Goal: Information Seeking & Learning: Learn about a topic

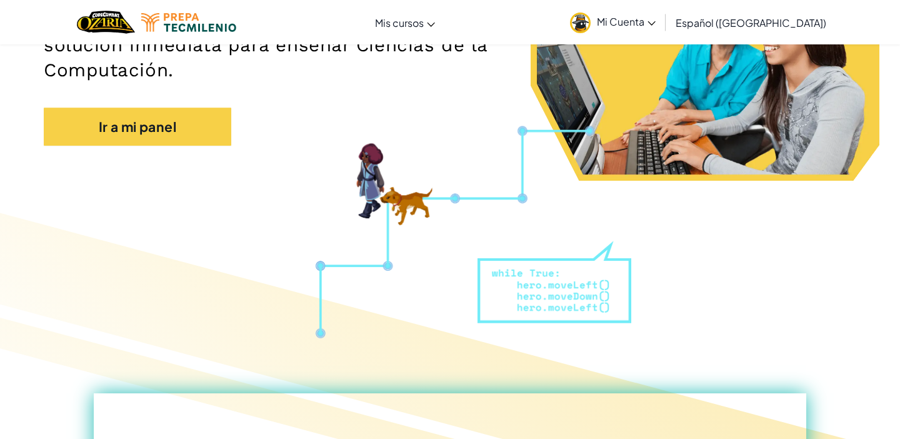
scroll to position [150, 0]
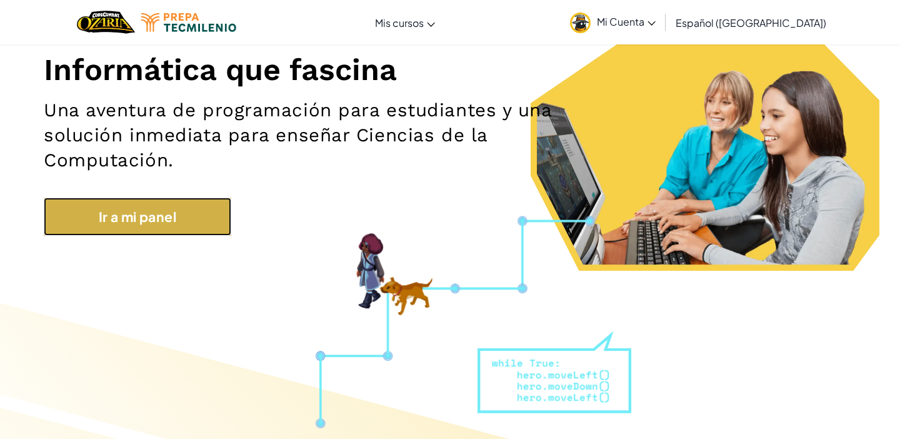
click at [205, 214] on link "Ir a mi panel" at bounding box center [138, 217] width 188 height 39
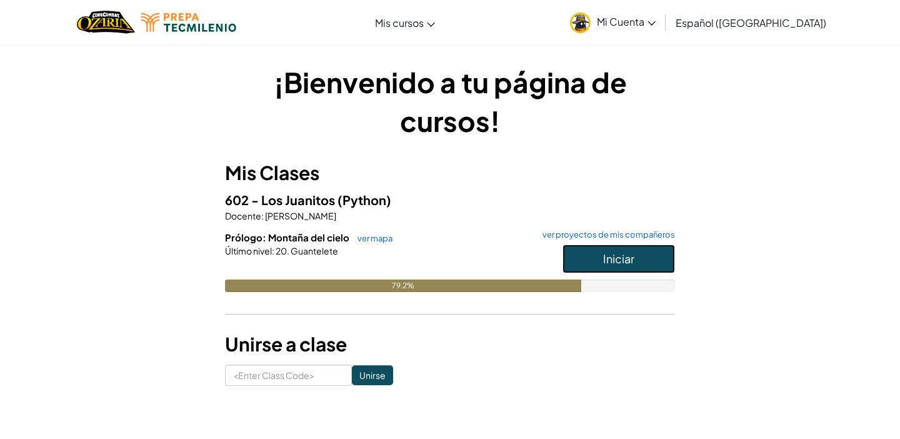
click at [596, 266] on button "Iniciar" at bounding box center [619, 258] width 113 height 29
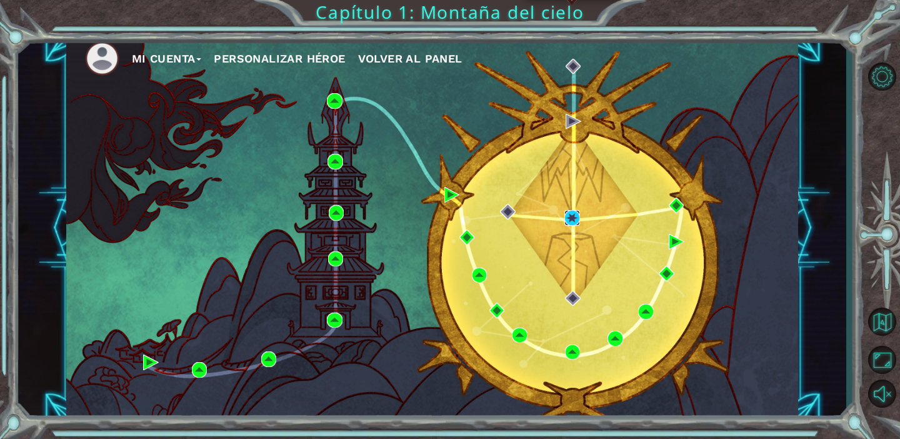
click at [578, 220] on img at bounding box center [573, 218] width 16 height 16
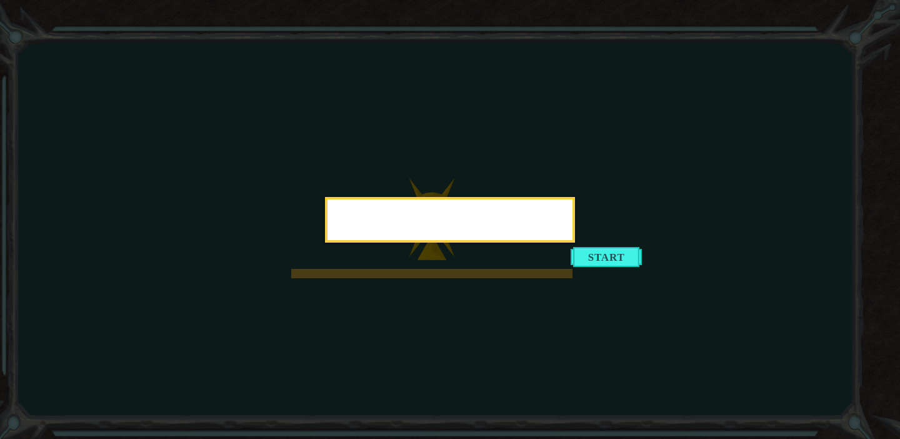
click at [575, 243] on div at bounding box center [450, 220] width 250 height 46
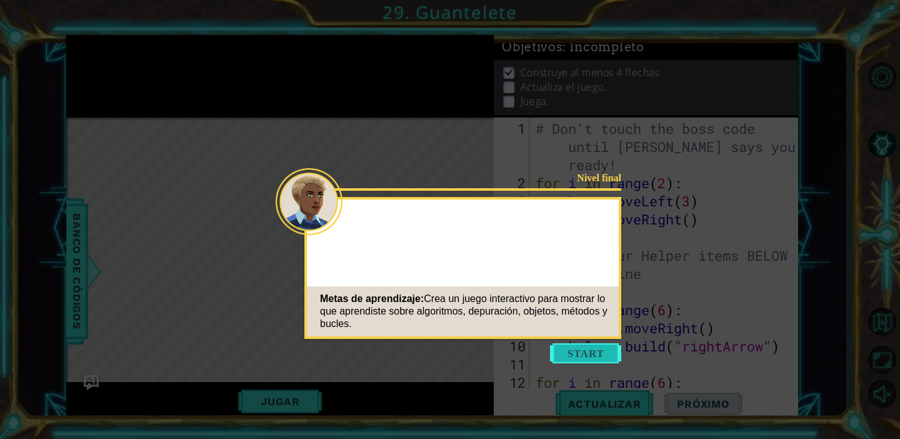
click at [586, 342] on icon at bounding box center [450, 219] width 900 height 439
click at [587, 356] on button "Start" at bounding box center [585, 353] width 71 height 20
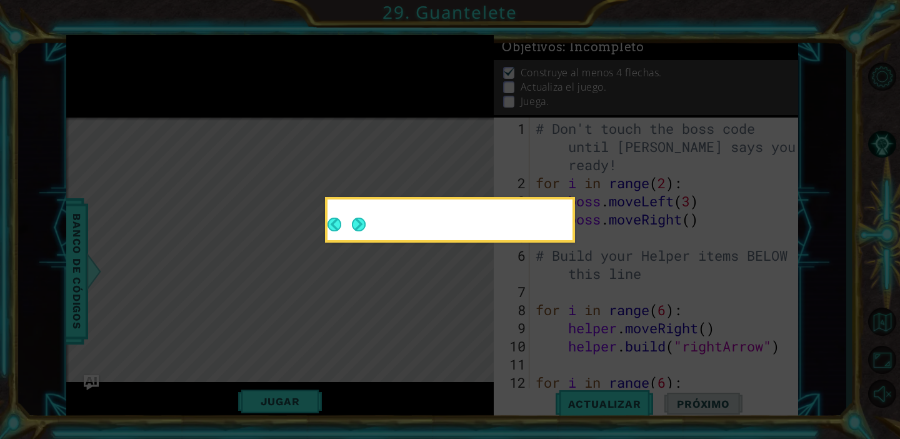
click at [358, 223] on button "Next" at bounding box center [359, 225] width 14 height 14
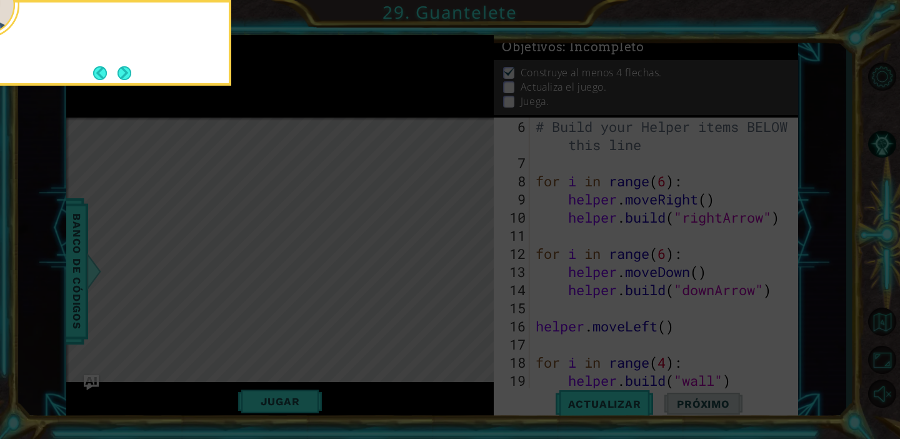
scroll to position [272, 0]
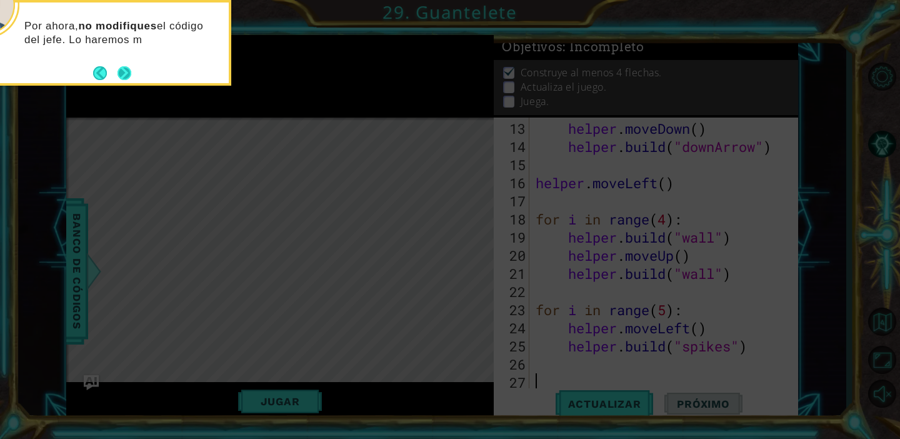
click at [120, 68] on button "Next" at bounding box center [125, 73] width 14 height 14
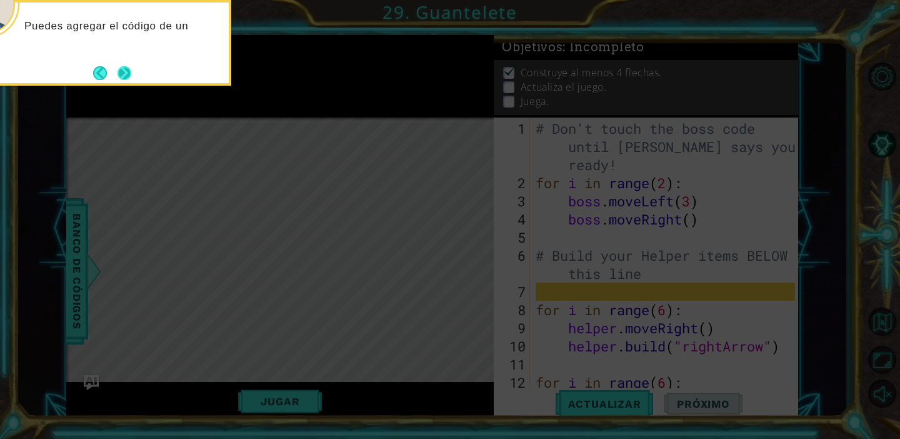
click at [124, 69] on button "Next" at bounding box center [125, 73] width 14 height 14
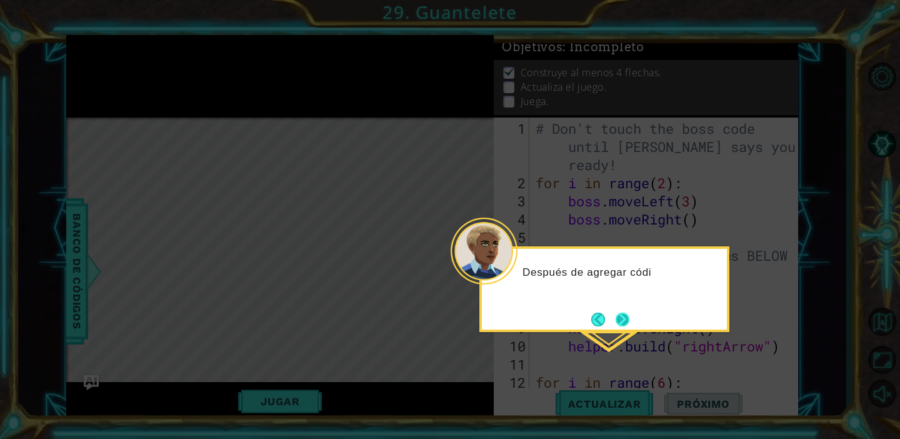
click at [623, 318] on button "Next" at bounding box center [623, 320] width 14 height 14
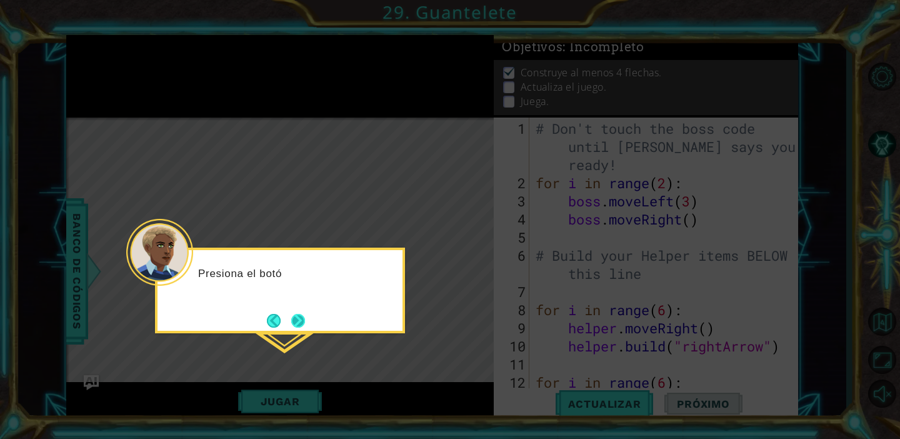
click at [296, 314] on button "Next" at bounding box center [298, 321] width 14 height 14
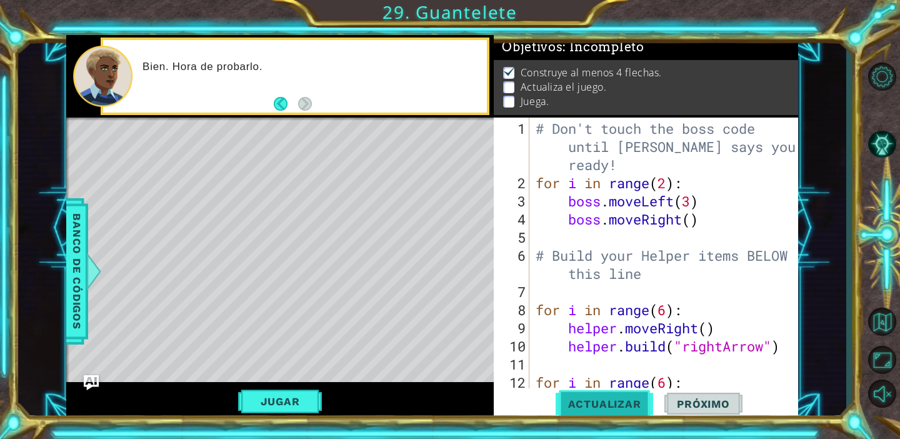
click at [616, 405] on span "Actualizar" at bounding box center [605, 404] width 98 height 13
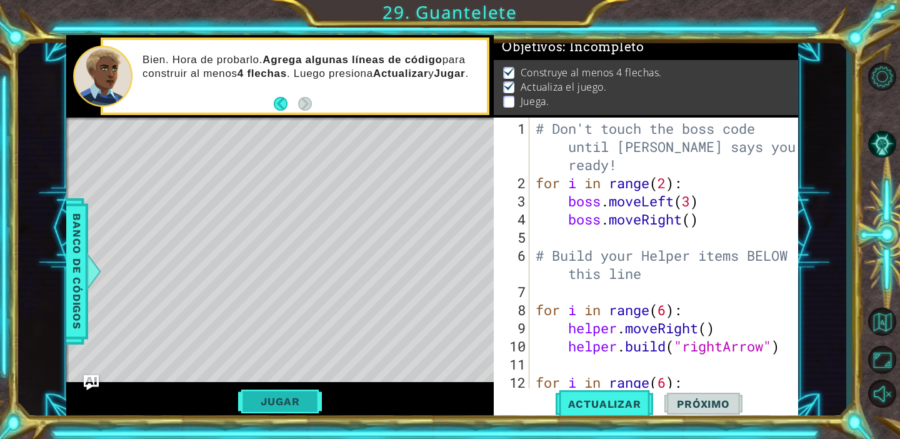
click at [299, 411] on button "Jugar" at bounding box center [280, 402] width 84 height 24
click at [725, 395] on button "Próximo" at bounding box center [704, 403] width 78 height 31
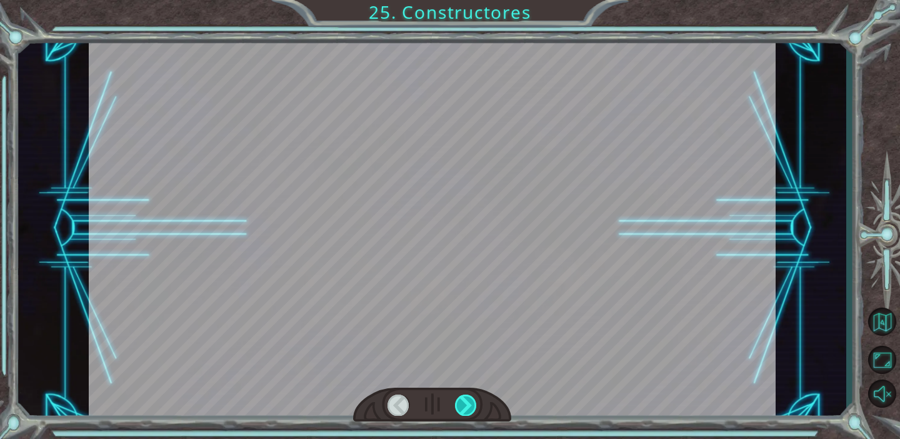
click at [471, 406] on div at bounding box center [466, 405] width 22 height 21
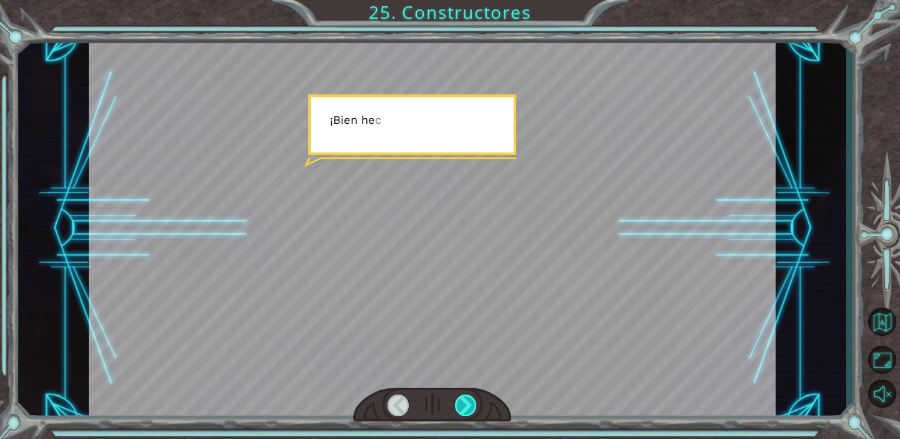
click at [471, 406] on div at bounding box center [466, 405] width 22 height 21
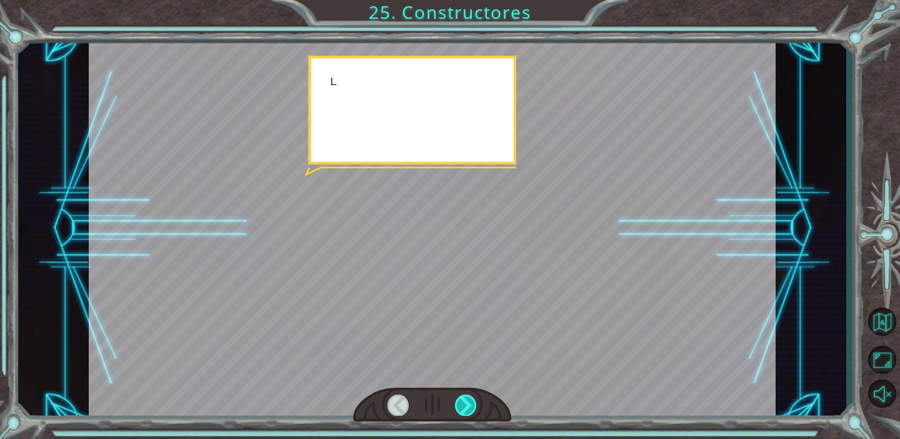
click at [471, 406] on div at bounding box center [466, 405] width 22 height 21
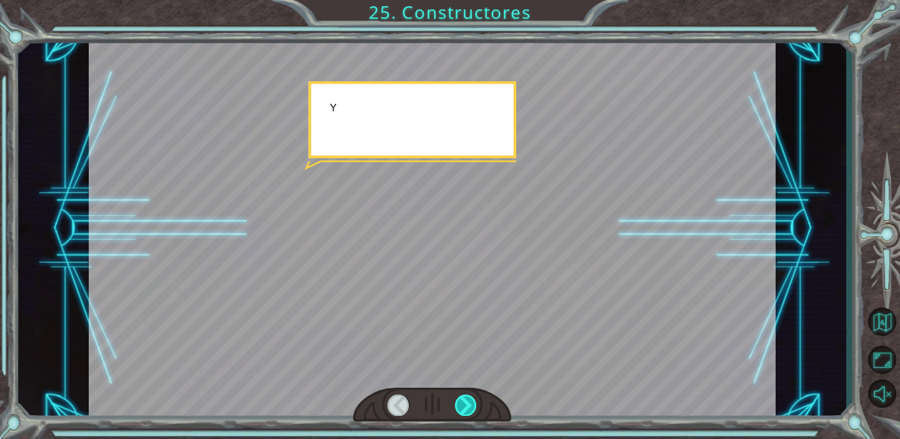
click at [471, 406] on div at bounding box center [466, 405] width 22 height 21
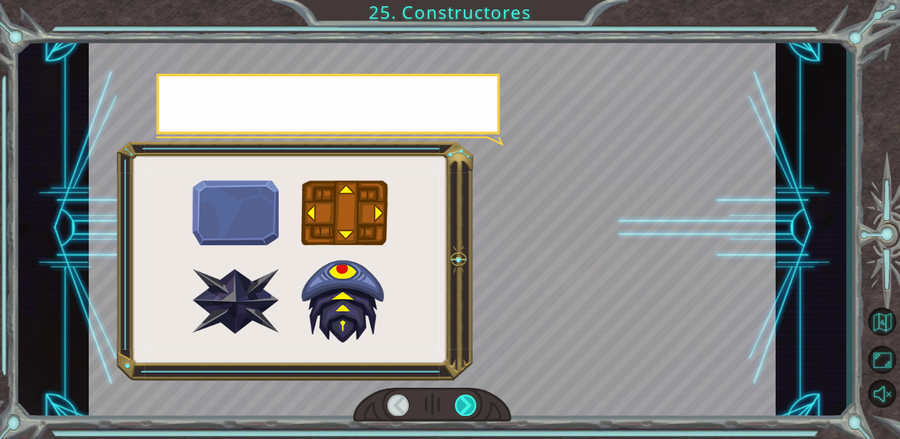
click at [471, 406] on div at bounding box center [466, 405] width 22 height 21
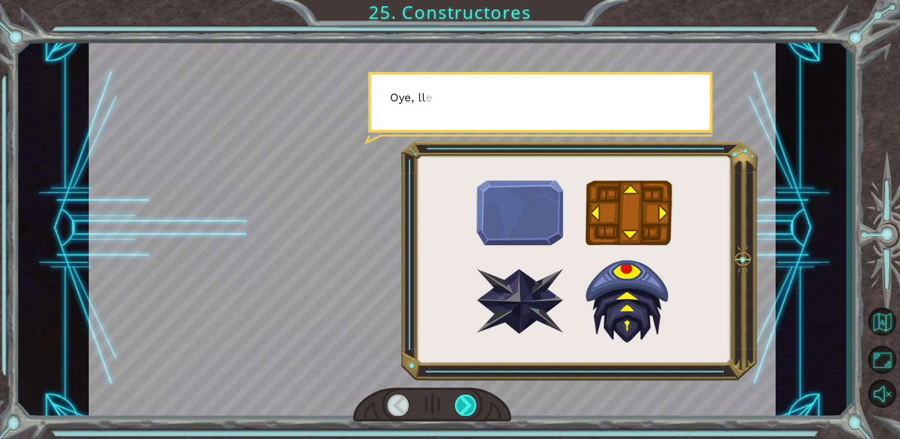
click at [471, 406] on div at bounding box center [466, 405] width 22 height 21
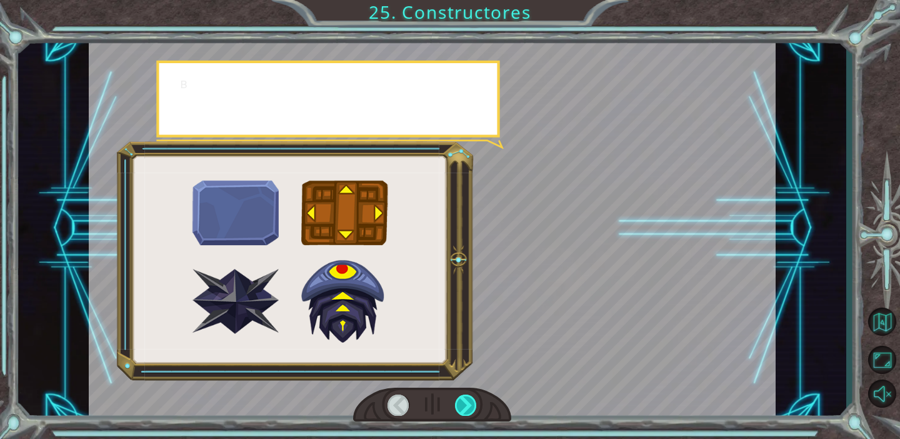
click at [471, 406] on div at bounding box center [466, 405] width 22 height 21
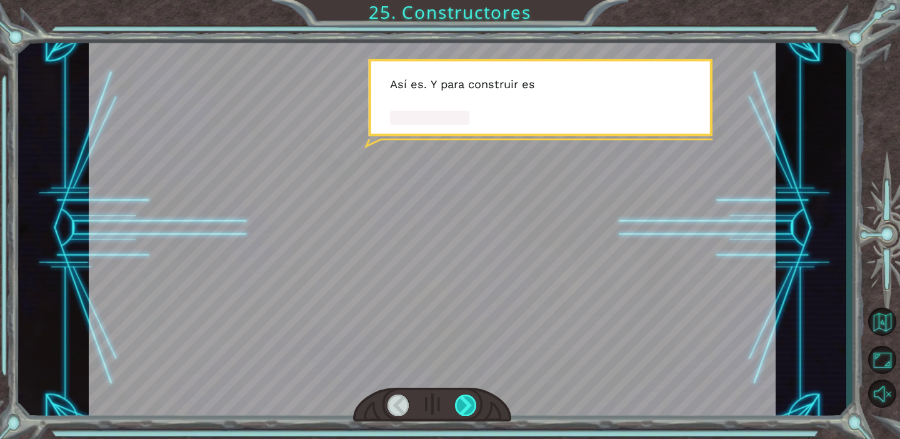
click at [471, 406] on div at bounding box center [466, 405] width 22 height 21
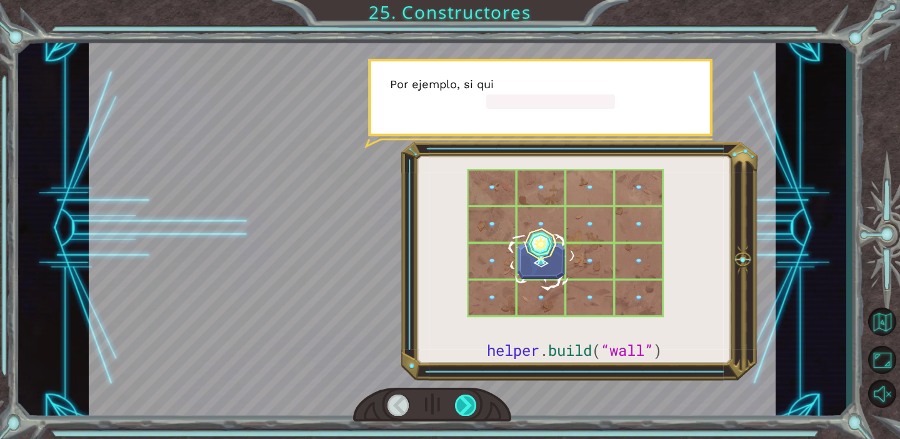
click at [471, 406] on div at bounding box center [466, 405] width 22 height 21
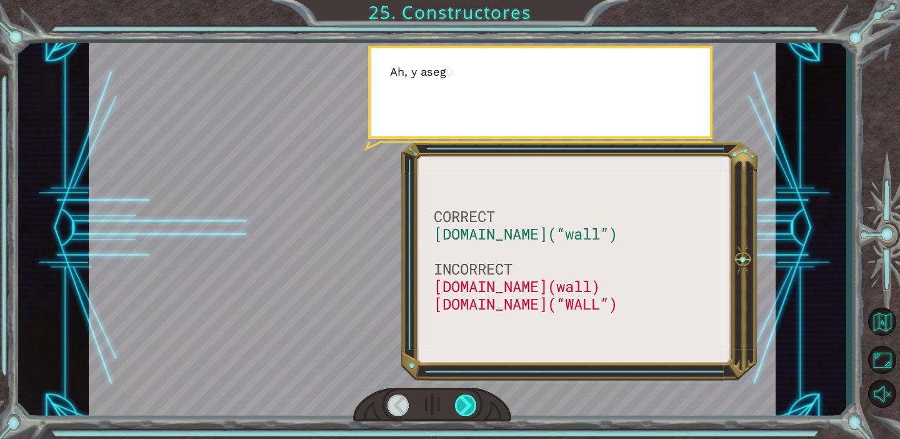
click at [471, 406] on div at bounding box center [466, 405] width 22 height 21
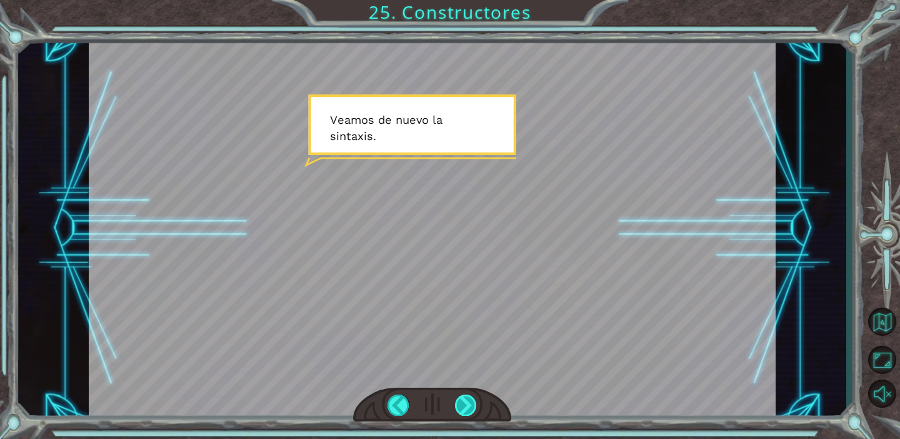
click at [471, 406] on div at bounding box center [466, 405] width 22 height 21
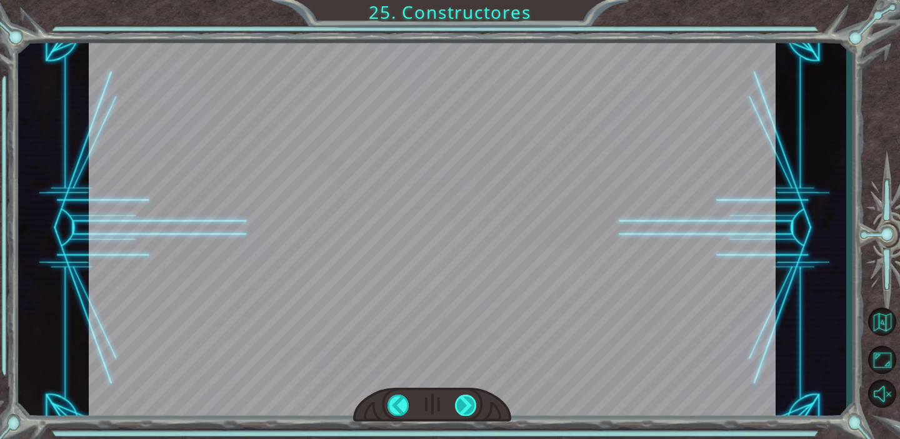
click at [471, 406] on div at bounding box center [466, 405] width 22 height 21
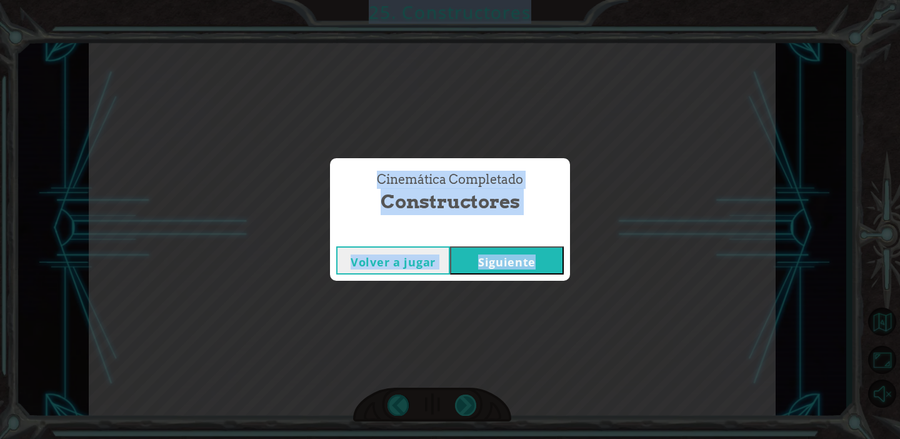
click at [471, 406] on div "Cinemática Completado Constructores Volver a jugar [GEOGRAPHIC_DATA]" at bounding box center [450, 219] width 900 height 439
click at [504, 271] on button "Siguiente" at bounding box center [507, 260] width 114 height 28
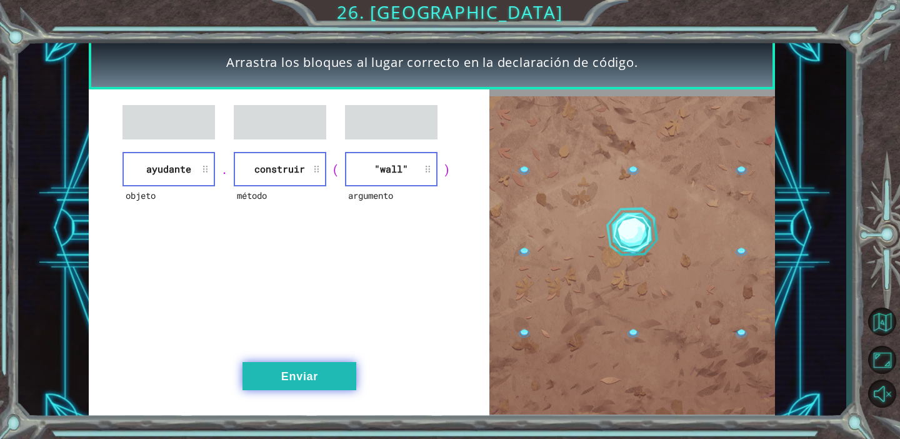
click at [323, 373] on button "Enviar" at bounding box center [300, 376] width 114 height 28
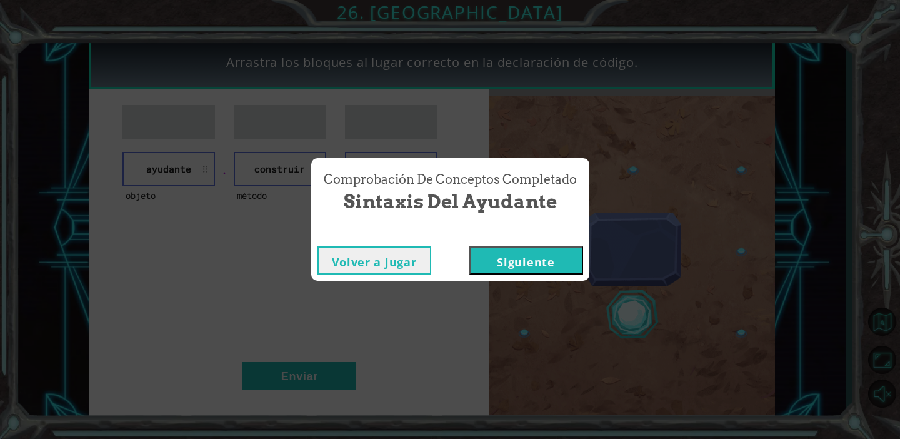
click at [522, 254] on button "Siguiente" at bounding box center [527, 260] width 114 height 28
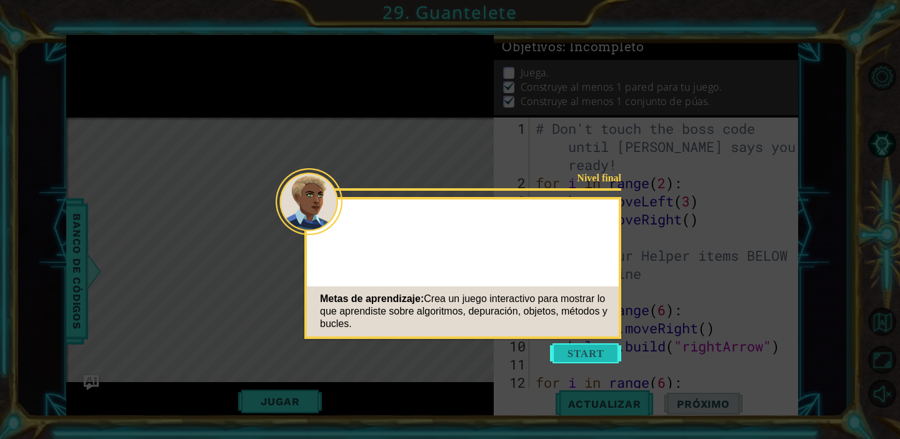
click at [576, 341] on icon at bounding box center [450, 219] width 900 height 439
click at [576, 348] on button "Start" at bounding box center [585, 353] width 71 height 20
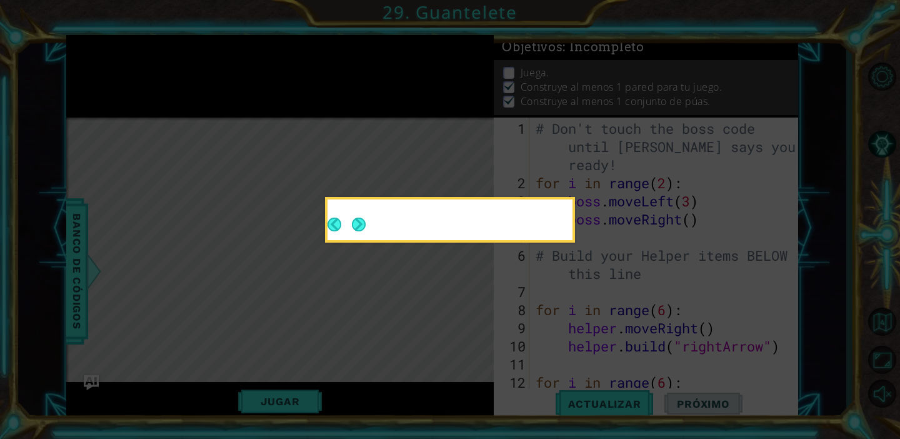
click at [366, 232] on button "Next" at bounding box center [358, 224] width 15 height 15
click at [368, 231] on icon at bounding box center [450, 219] width 900 height 439
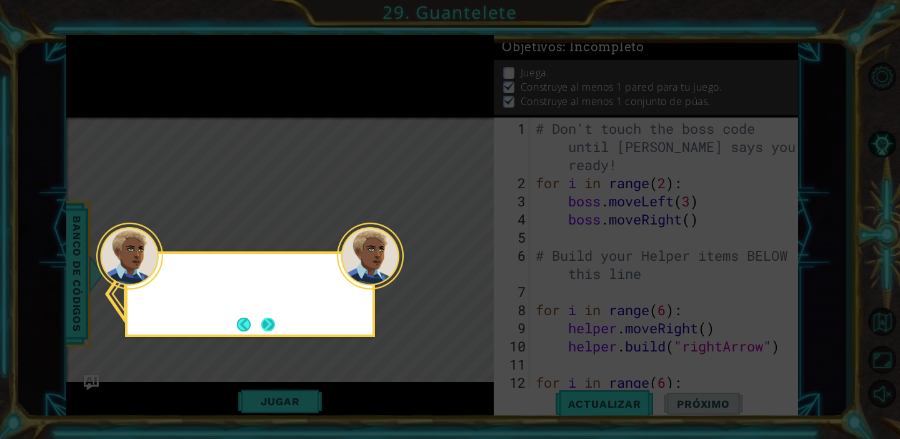
click at [267, 315] on footer at bounding box center [256, 324] width 38 height 19
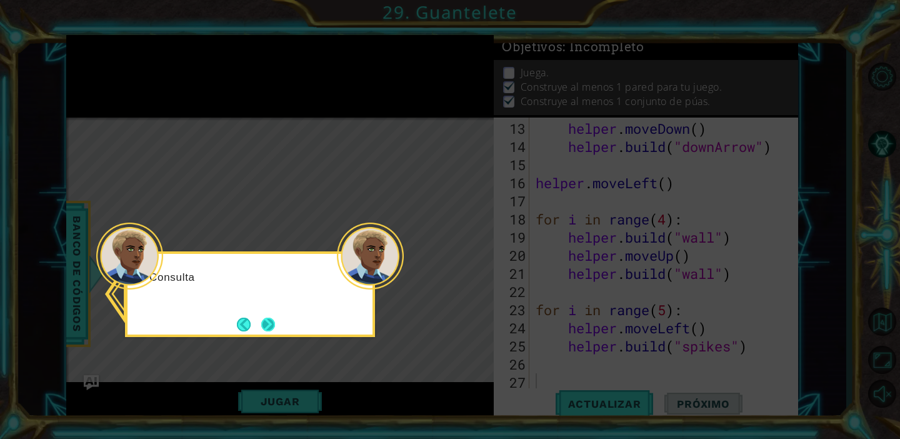
scroll to position [272, 0]
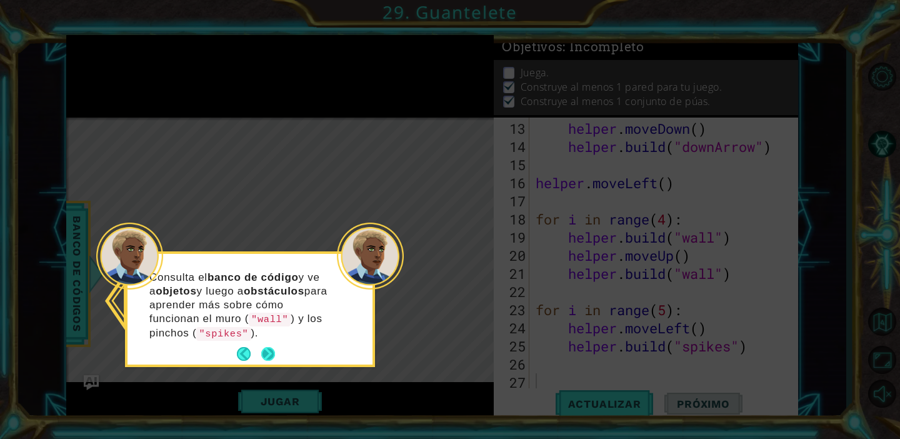
click at [262, 348] on button "Next" at bounding box center [268, 354] width 14 height 14
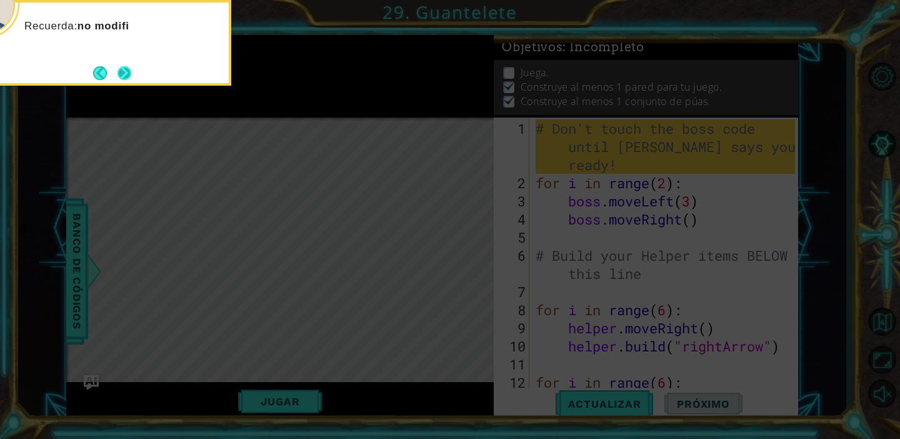
click at [118, 68] on button "Next" at bounding box center [125, 73] width 14 height 14
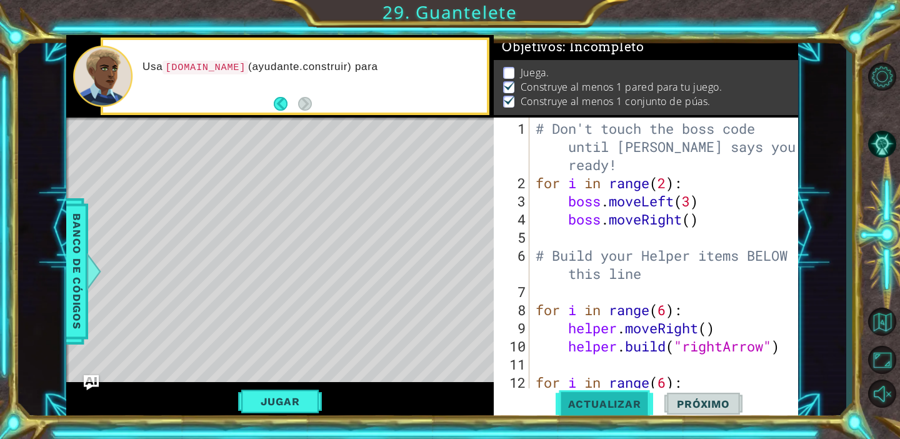
click at [598, 394] on button "Actualizar" at bounding box center [605, 403] width 98 height 31
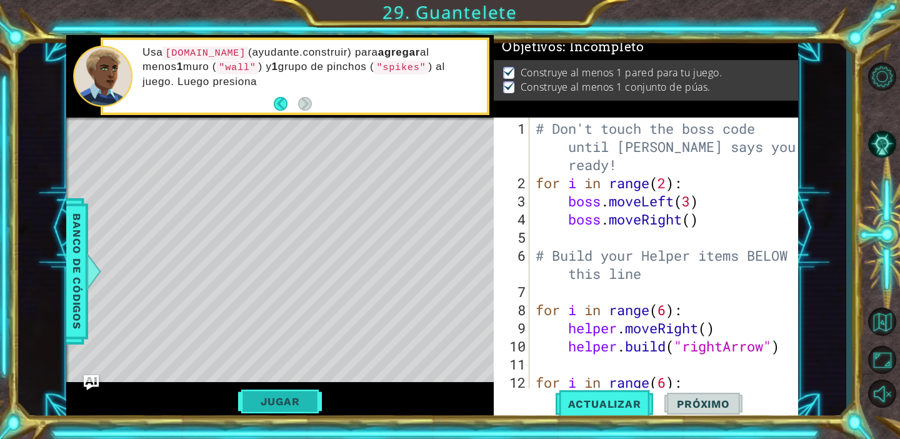
click at [244, 398] on button "Jugar" at bounding box center [280, 402] width 84 height 24
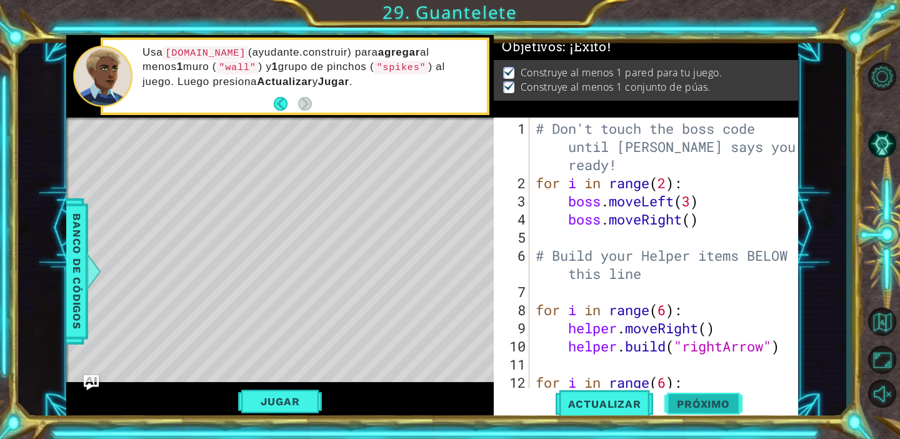
click at [734, 399] on span "Próximo" at bounding box center [704, 405] width 78 height 13
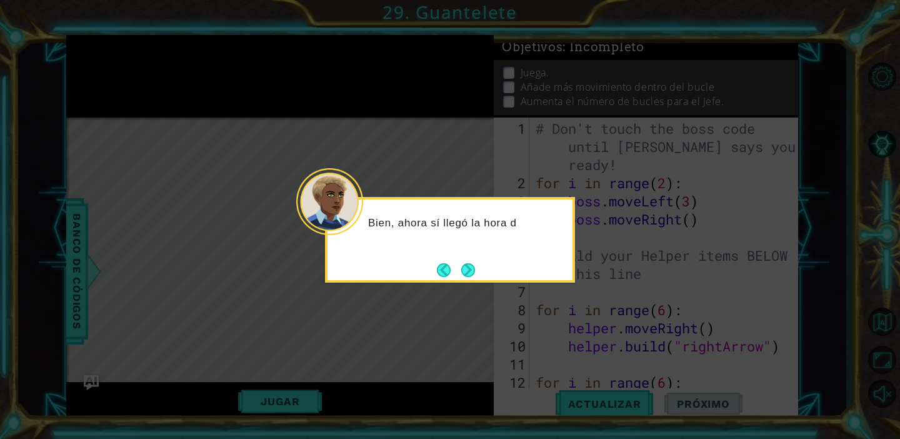
click at [477, 273] on div "Bien, ahora sí llegó la hora d" at bounding box center [450, 240] width 250 height 86
click at [468, 270] on button "Next" at bounding box center [468, 270] width 14 height 14
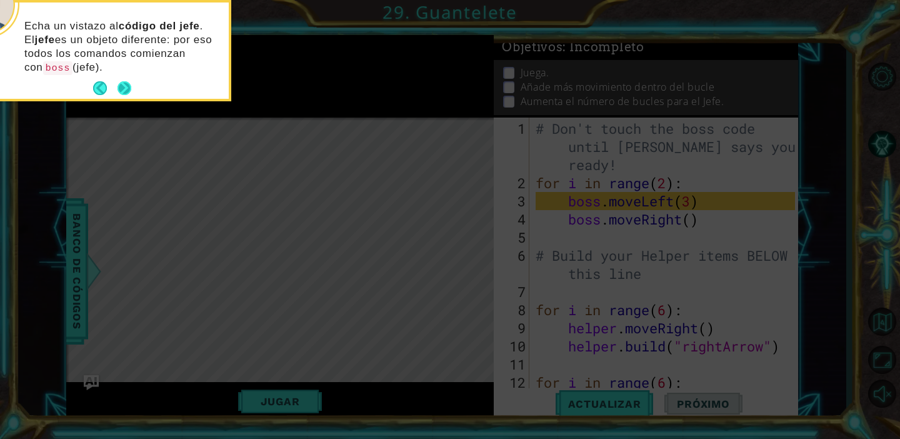
click at [118, 81] on button "Next" at bounding box center [125, 88] width 14 height 14
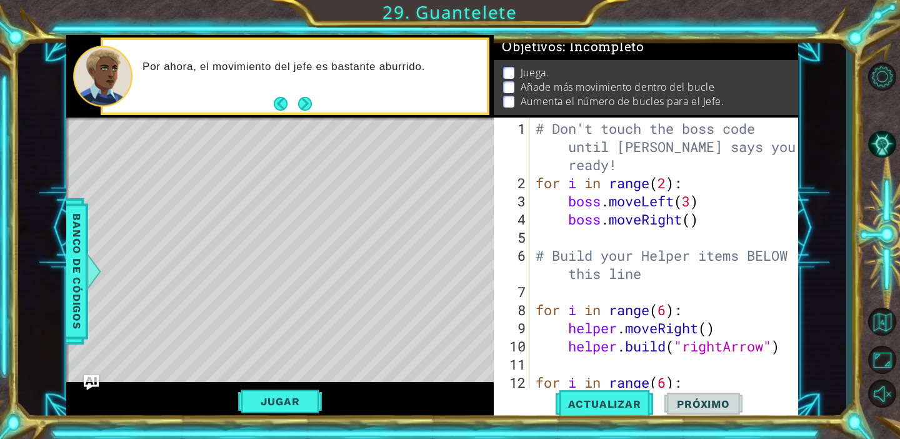
click at [695, 219] on div "# Don't touch the boss code until [PERSON_NAME] says you're ready! for i in ran…" at bounding box center [667, 291] width 268 height 345
type textarea "boss.moveRight()"
click at [705, 216] on div "# Don't touch the boss code until [PERSON_NAME] says you're ready! for i in ran…" at bounding box center [667, 291] width 268 height 345
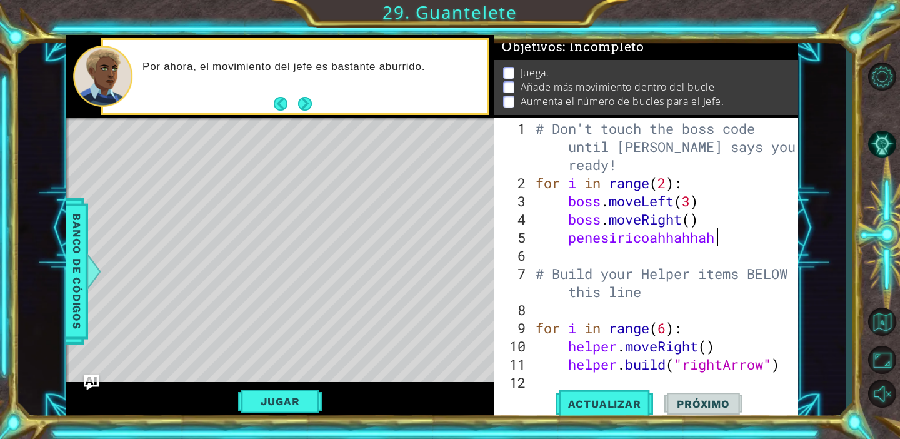
scroll to position [0, 8]
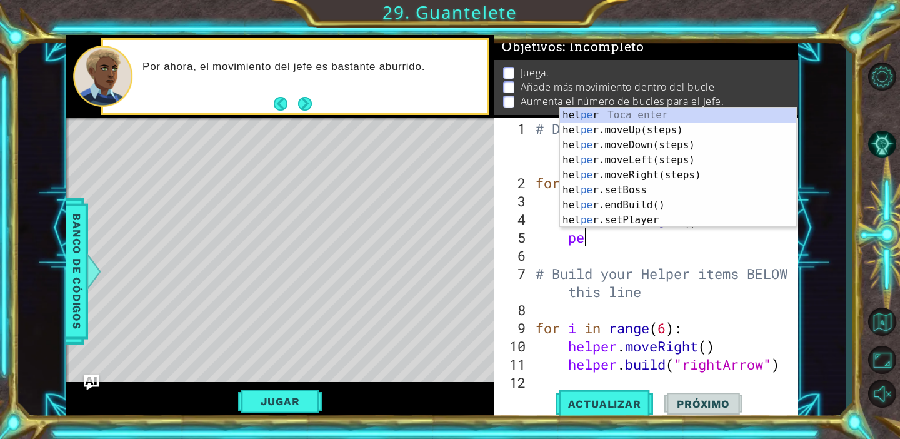
type textarea "p"
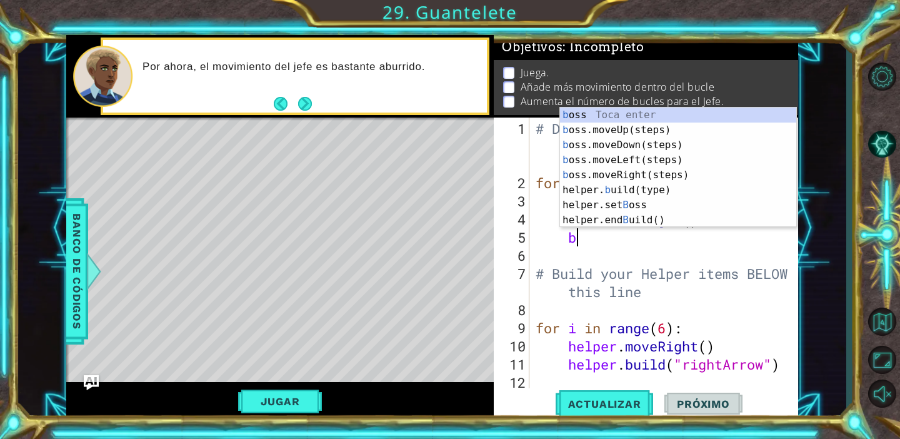
scroll to position [0, 2]
type textarea "bo"
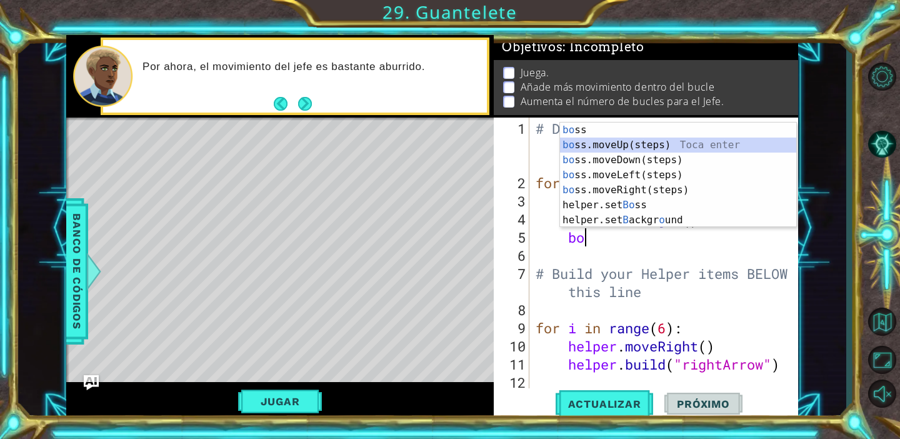
scroll to position [0, 1]
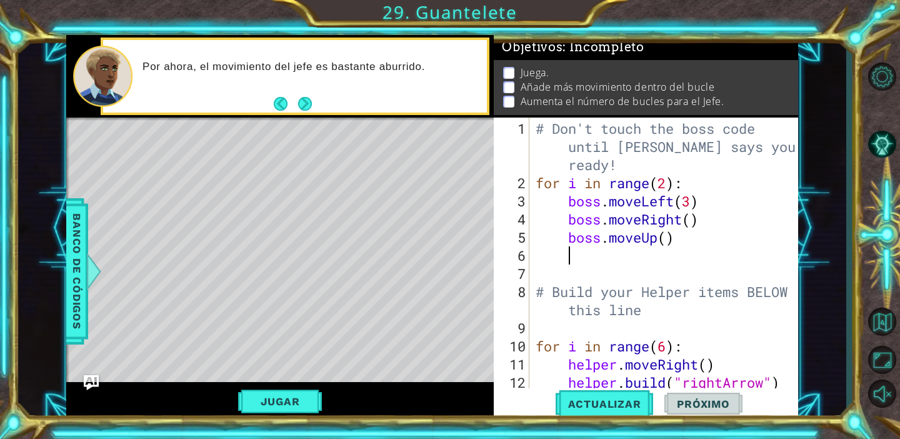
click at [696, 208] on div "# Don't touch the boss code until [PERSON_NAME] says you're ready! for i in ran…" at bounding box center [667, 291] width 268 height 345
click at [608, 409] on span "Actualizar" at bounding box center [605, 404] width 98 height 13
click at [315, 394] on button "Jugar" at bounding box center [280, 402] width 84 height 24
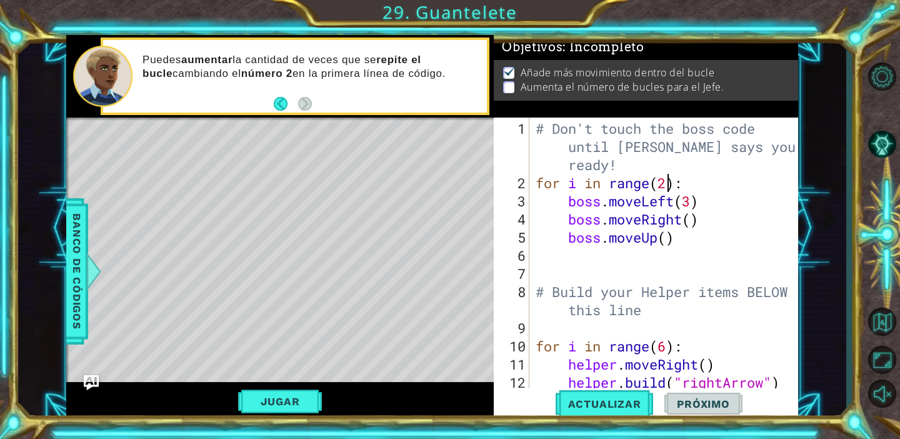
click at [670, 186] on div "# Don't touch the boss code until [PERSON_NAME] says you're ready! for i in ran…" at bounding box center [667, 291] width 268 height 345
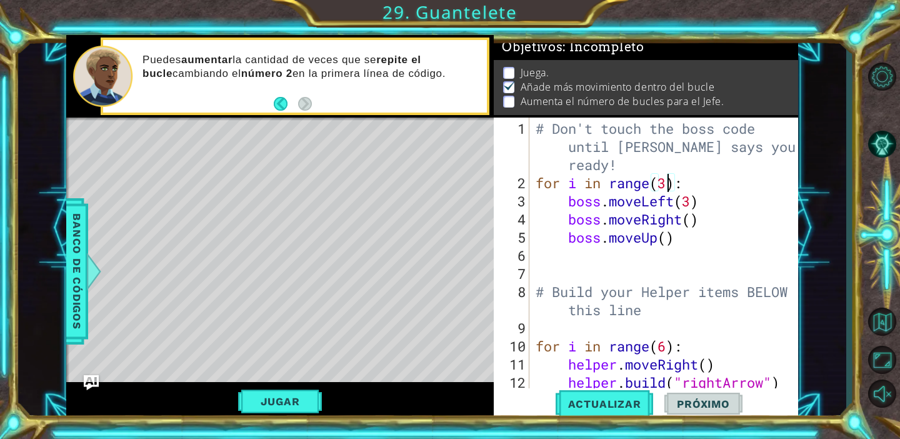
scroll to position [0, 6]
type textarea "for i in range(3):"
click at [640, 392] on button "Actualizar" at bounding box center [605, 403] width 98 height 31
click at [294, 388] on div "Jugar" at bounding box center [280, 401] width 428 height 39
click at [293, 396] on button "Jugar" at bounding box center [280, 402] width 84 height 24
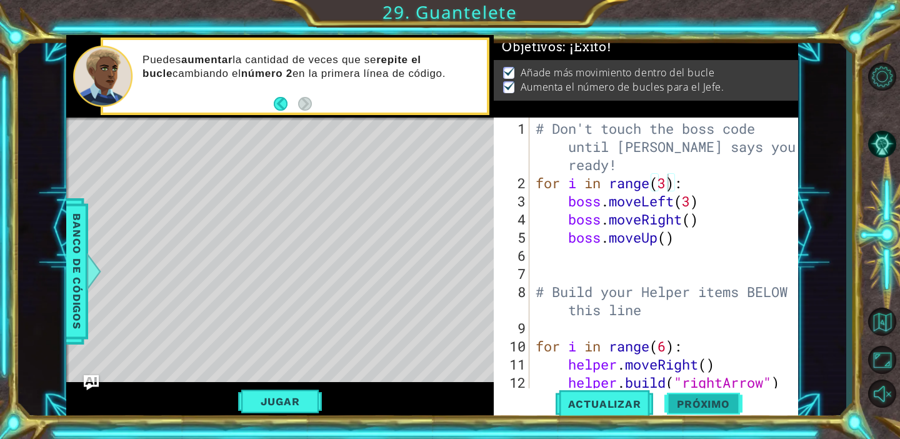
click at [700, 411] on button "Próximo" at bounding box center [704, 404] width 78 height 31
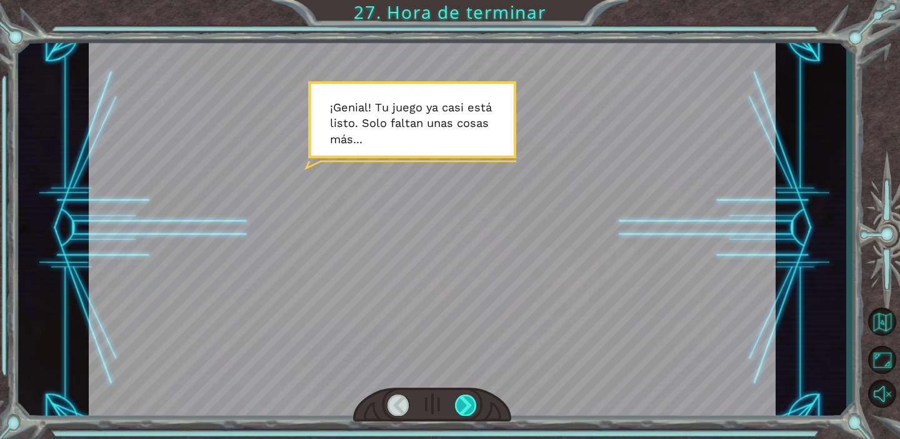
click at [469, 405] on div at bounding box center [466, 405] width 22 height 21
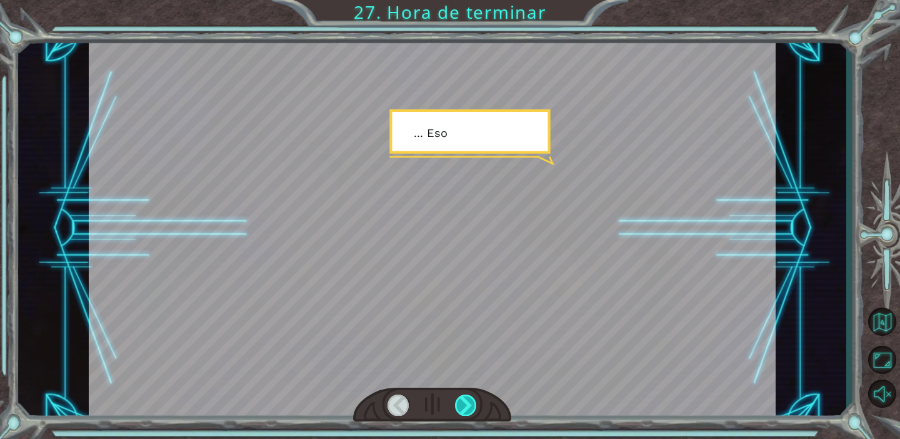
click at [469, 405] on div at bounding box center [466, 405] width 22 height 21
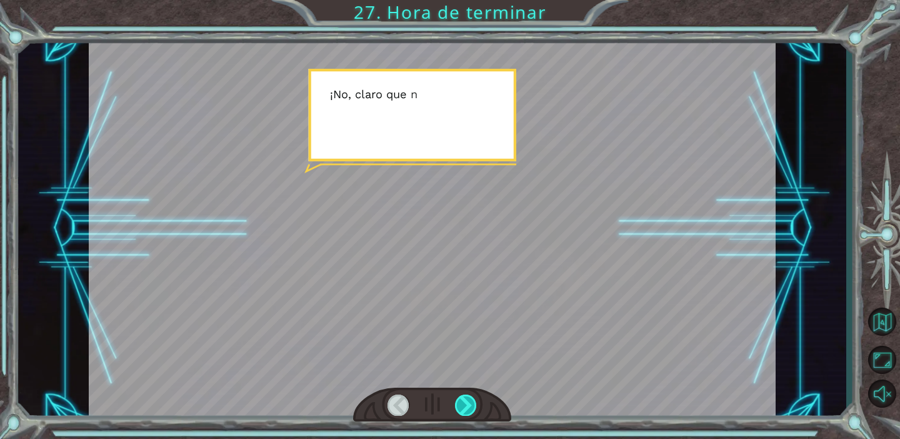
click at [469, 405] on div at bounding box center [466, 405] width 22 height 21
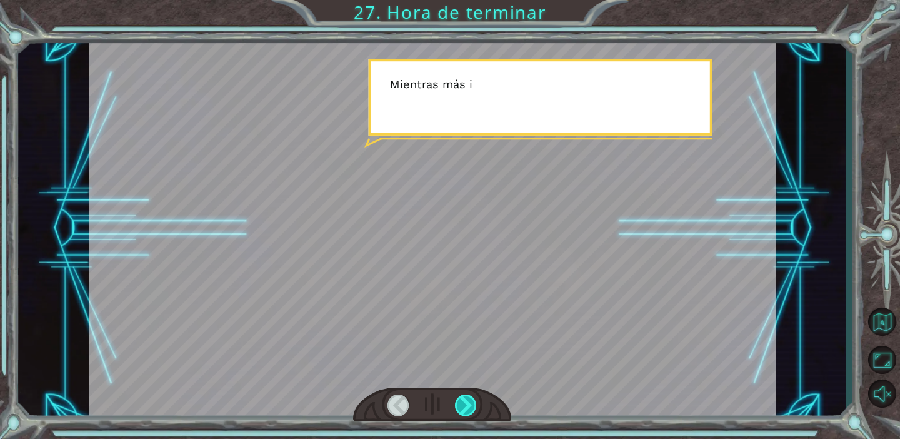
click at [469, 405] on div at bounding box center [466, 405] width 22 height 21
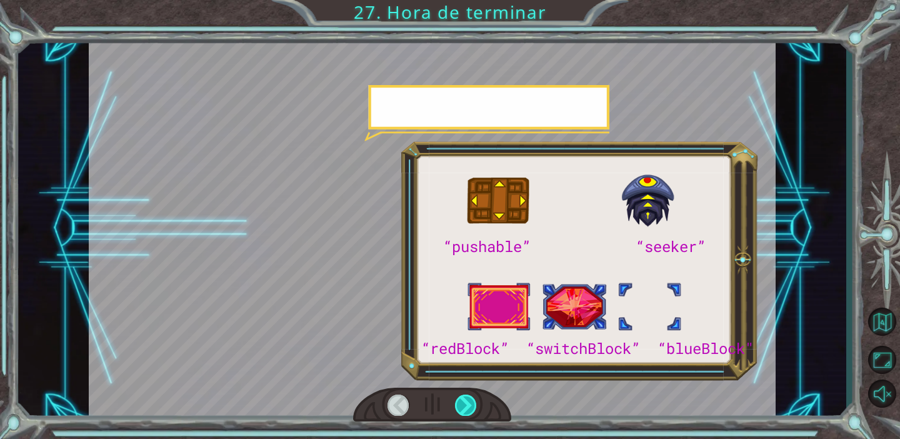
click at [469, 405] on div at bounding box center [466, 405] width 22 height 21
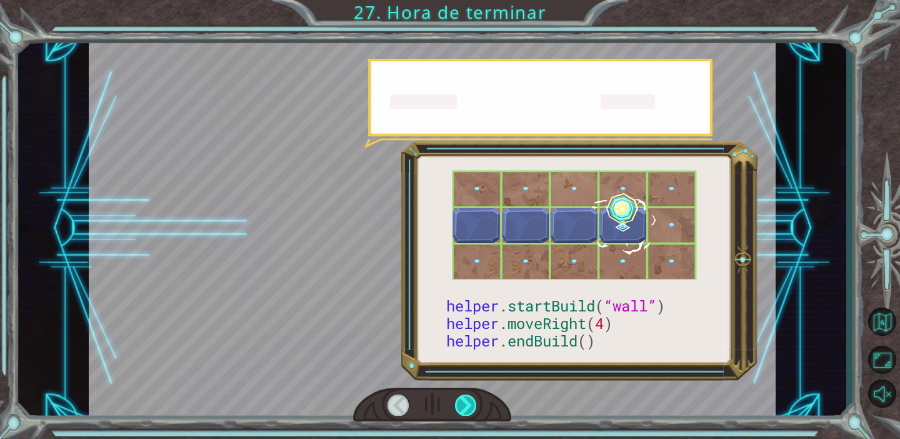
click at [469, 405] on div at bounding box center [466, 405] width 22 height 21
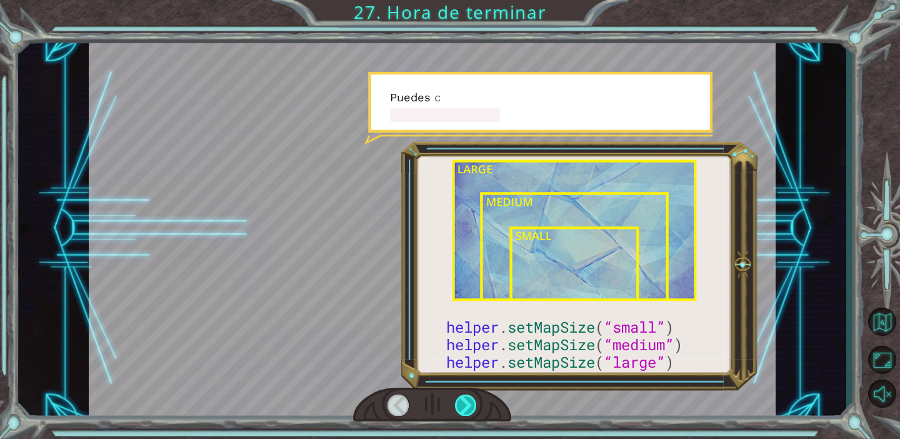
click at [469, 405] on div at bounding box center [466, 405] width 22 height 21
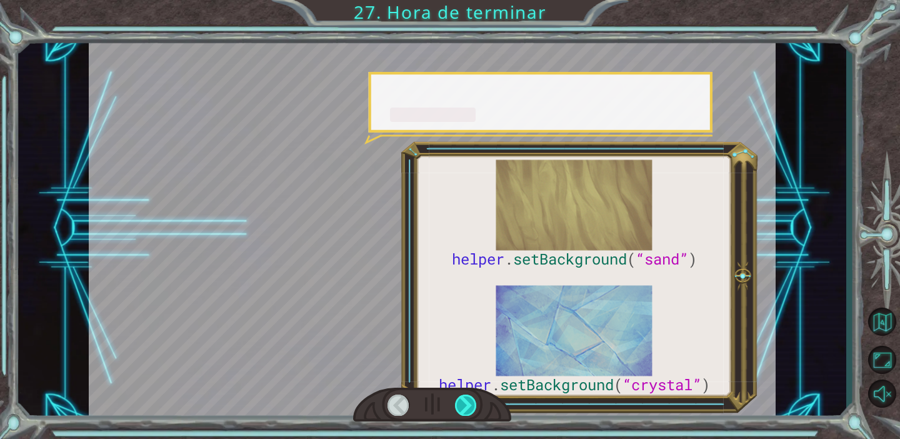
click at [469, 405] on div at bounding box center [466, 405] width 22 height 21
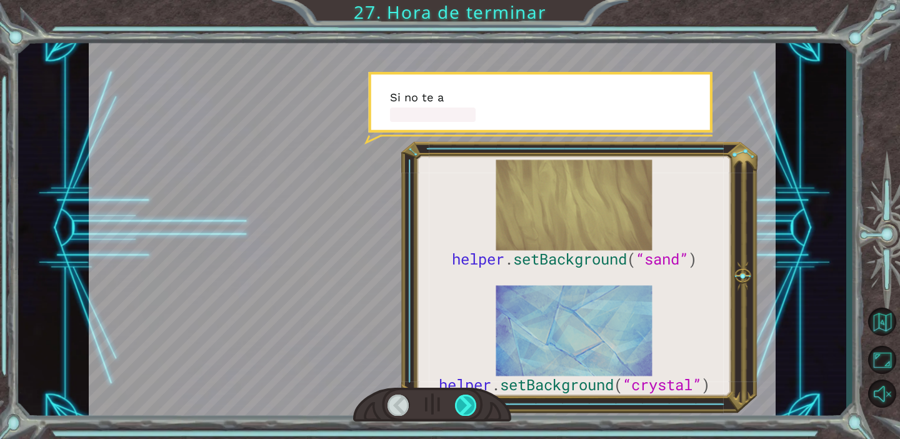
click at [469, 405] on div at bounding box center [466, 405] width 22 height 21
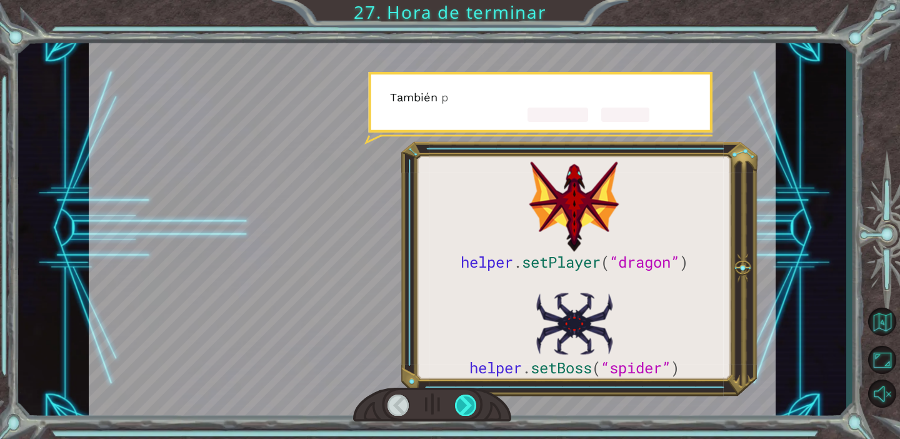
click at [469, 405] on div at bounding box center [466, 405] width 22 height 21
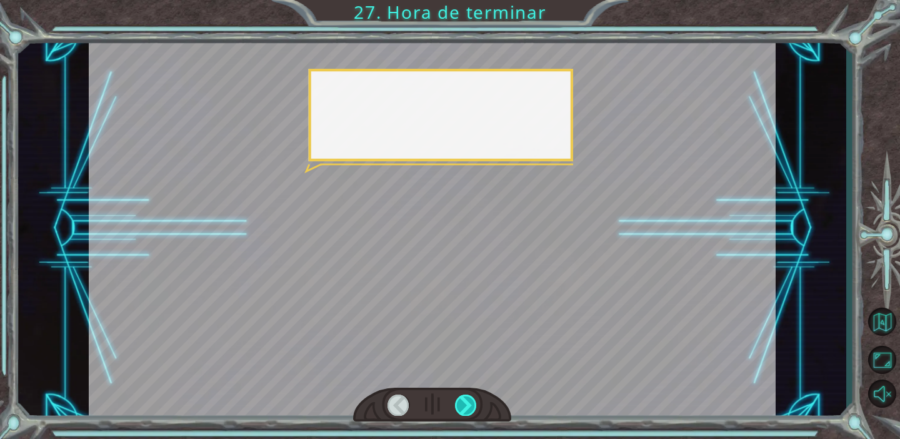
click at [469, 405] on div at bounding box center [466, 405] width 22 height 21
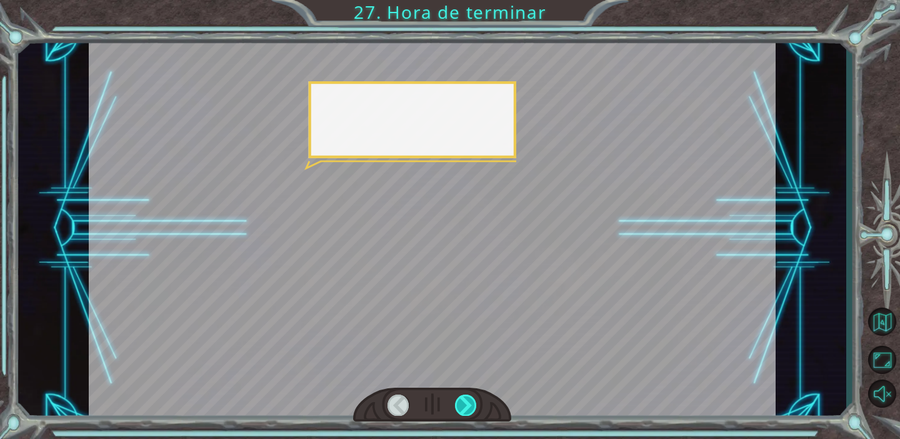
click at [469, 404] on div at bounding box center [466, 405] width 22 height 21
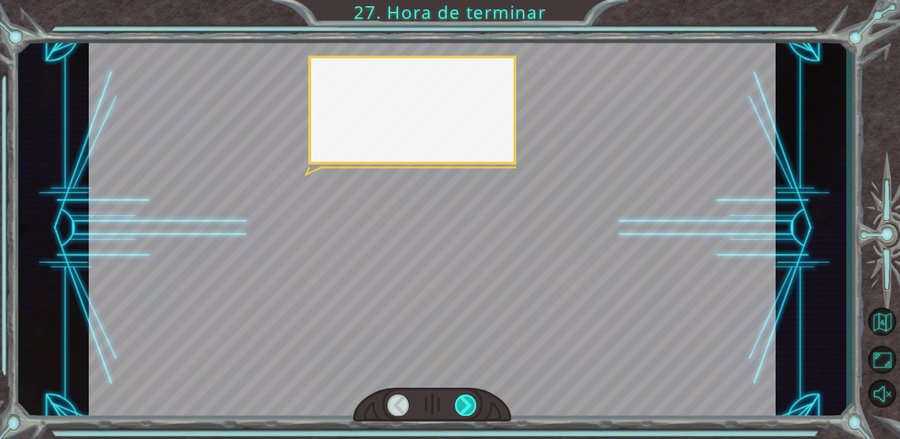
click at [469, 404] on div at bounding box center [466, 405] width 22 height 21
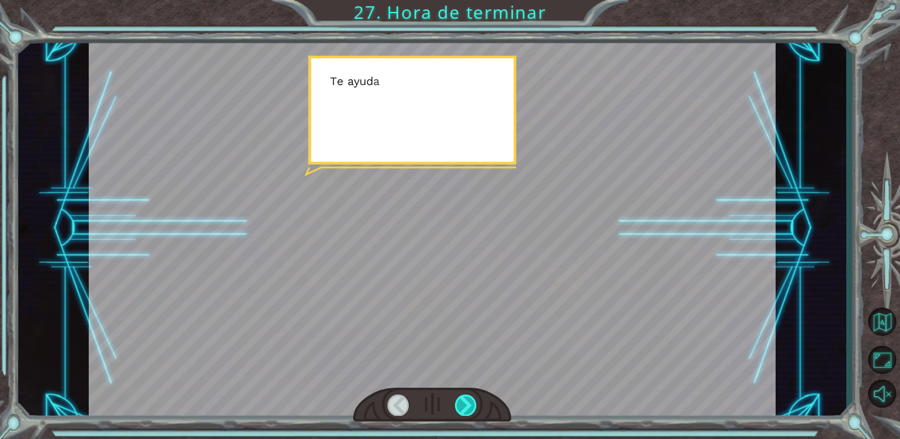
click at [469, 404] on div at bounding box center [466, 405] width 22 height 21
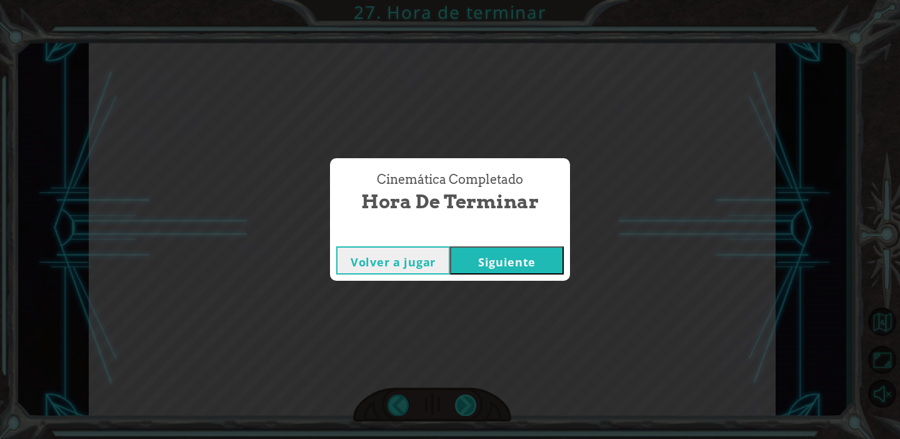
click at [469, 404] on div "Cinemática Completado Hora de terminar Volver a jugar [GEOGRAPHIC_DATA]" at bounding box center [450, 219] width 900 height 439
click at [529, 262] on button "Siguiente" at bounding box center [507, 260] width 114 height 28
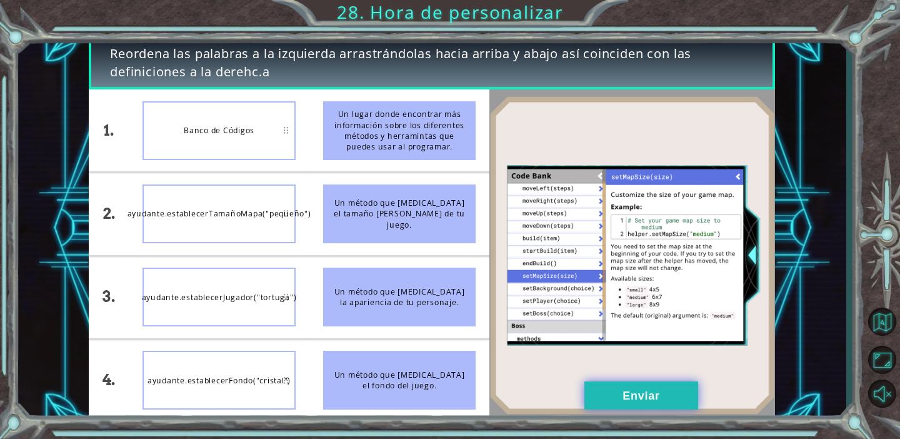
click at [616, 384] on button "Enviar" at bounding box center [642, 395] width 114 height 28
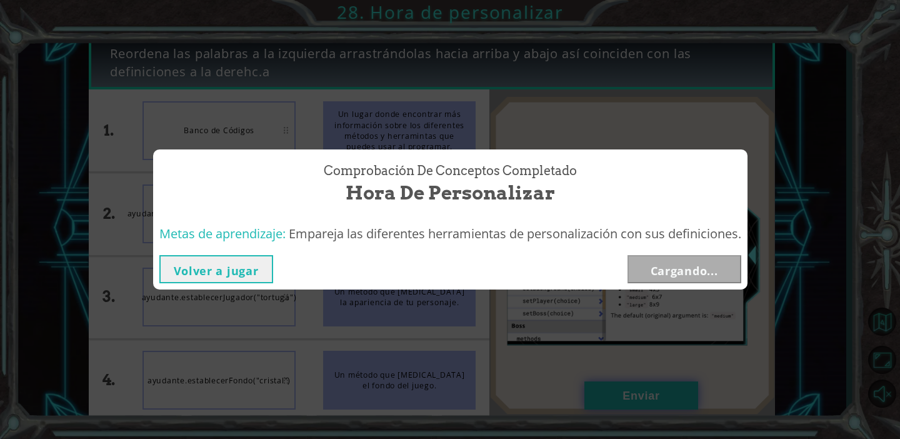
click at [616, 384] on div "Comprobación de conceptos Completado Hora de personalizar Metas de aprendizaje:…" at bounding box center [450, 219] width 900 height 439
click at [717, 277] on button "Siguiente" at bounding box center [685, 269] width 114 height 28
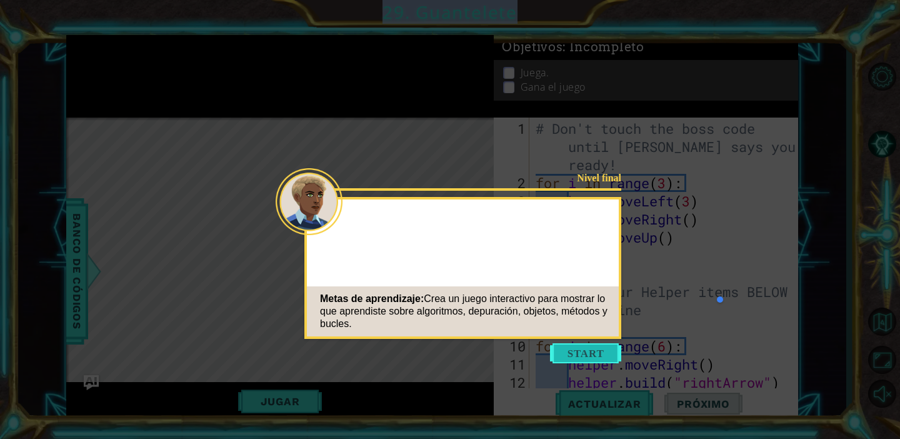
click at [609, 357] on button "Start" at bounding box center [585, 353] width 71 height 20
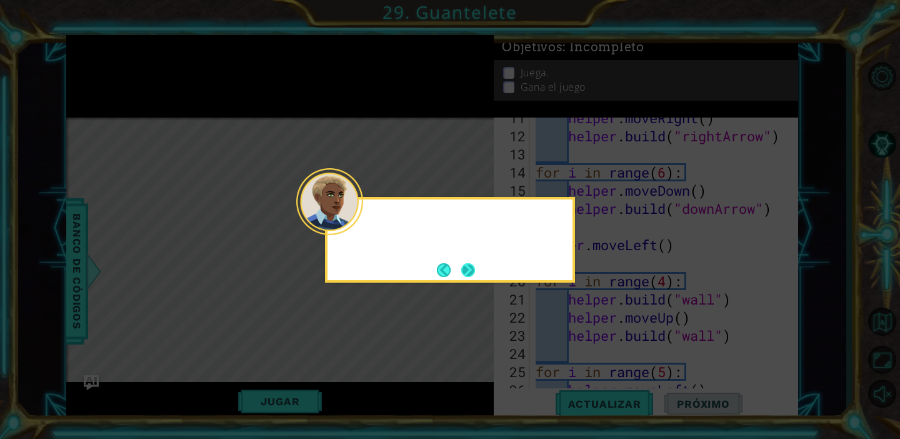
click at [473, 277] on footer at bounding box center [456, 270] width 38 height 19
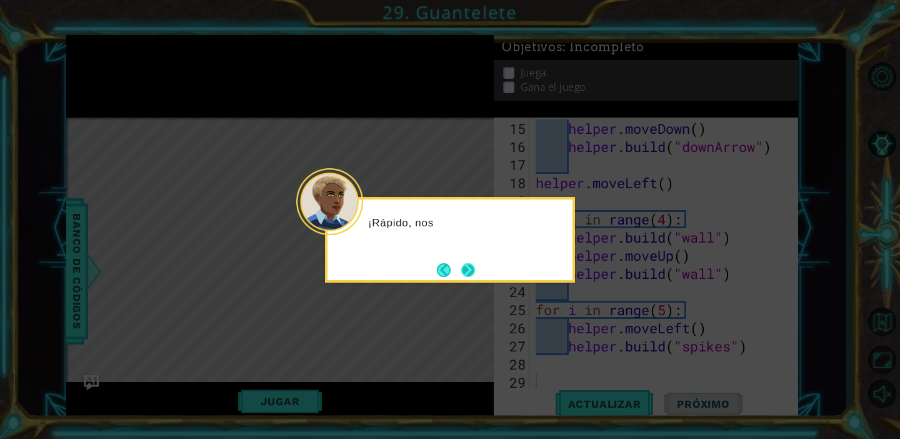
click at [473, 277] on button "Next" at bounding box center [468, 270] width 14 height 14
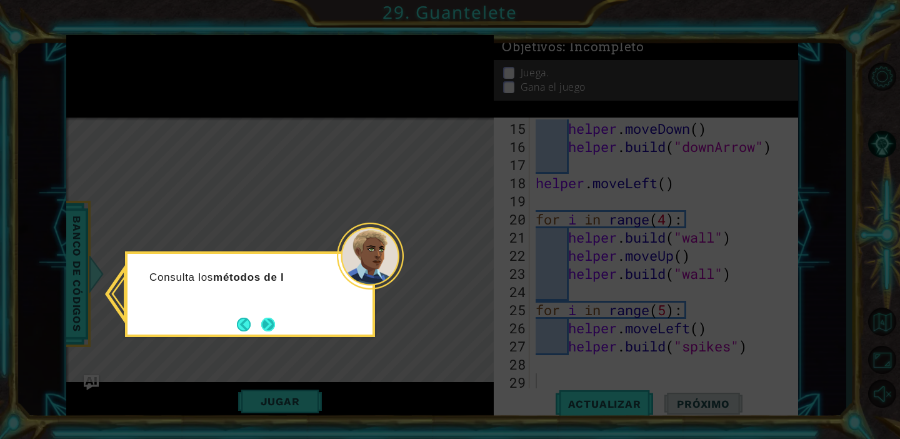
click at [264, 323] on button "Next" at bounding box center [268, 325] width 14 height 14
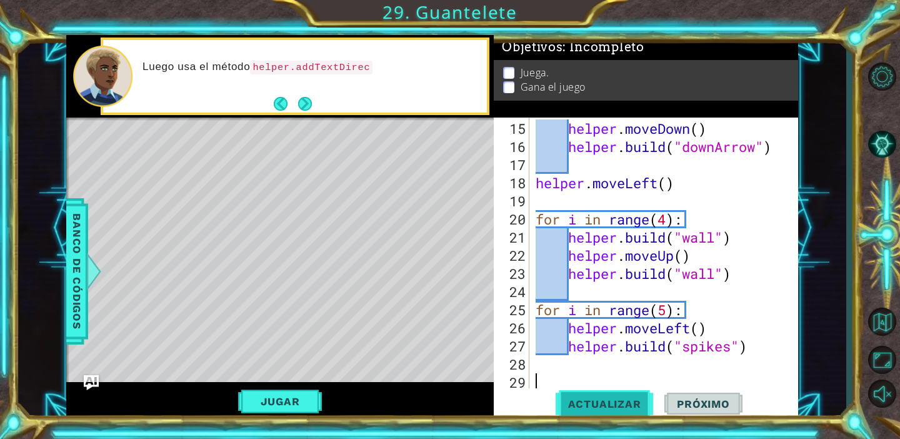
click at [601, 394] on button "Actualizar" at bounding box center [605, 403] width 98 height 31
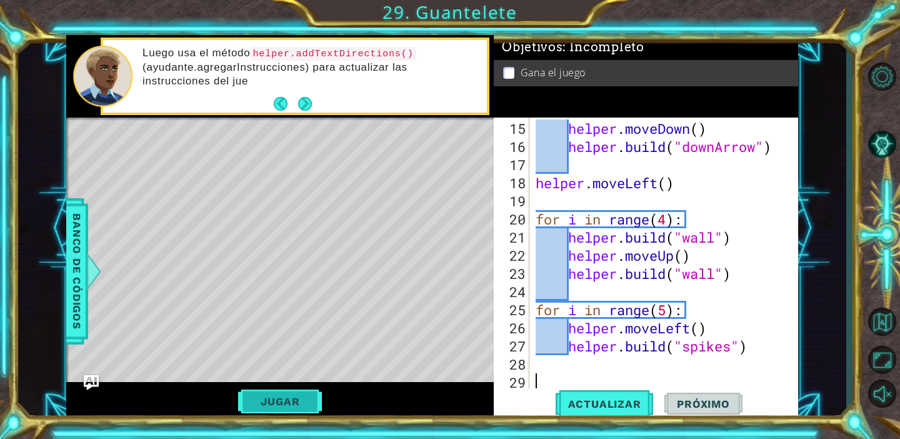
click at [296, 405] on button "Jugar" at bounding box center [280, 402] width 84 height 24
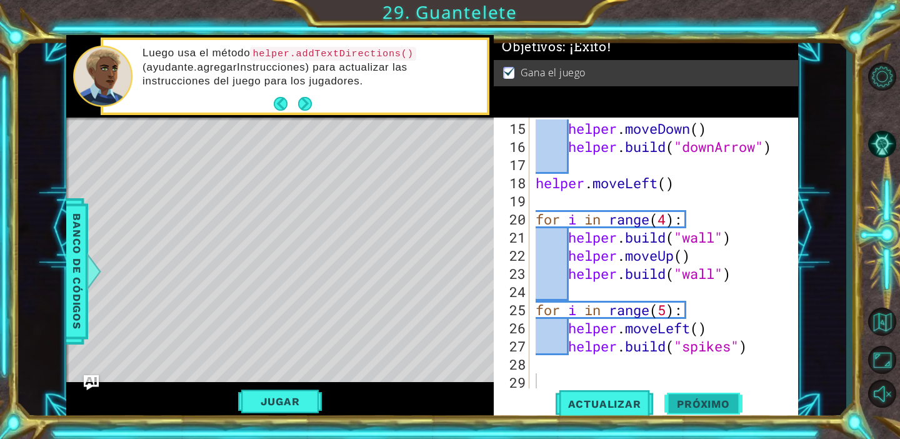
click at [722, 398] on span "Próximo" at bounding box center [704, 404] width 78 height 13
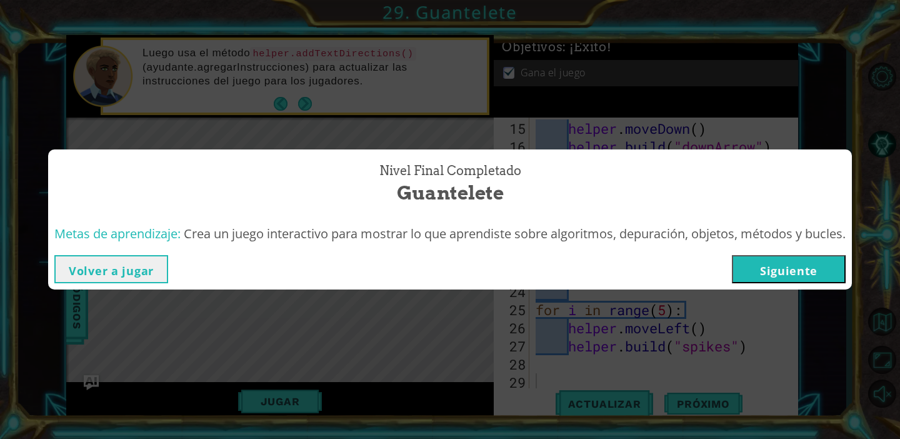
click at [764, 286] on div "Volver a jugar [GEOGRAPHIC_DATA]" at bounding box center [450, 269] width 804 height 41
click at [762, 269] on button "Siguiente" at bounding box center [789, 269] width 114 height 28
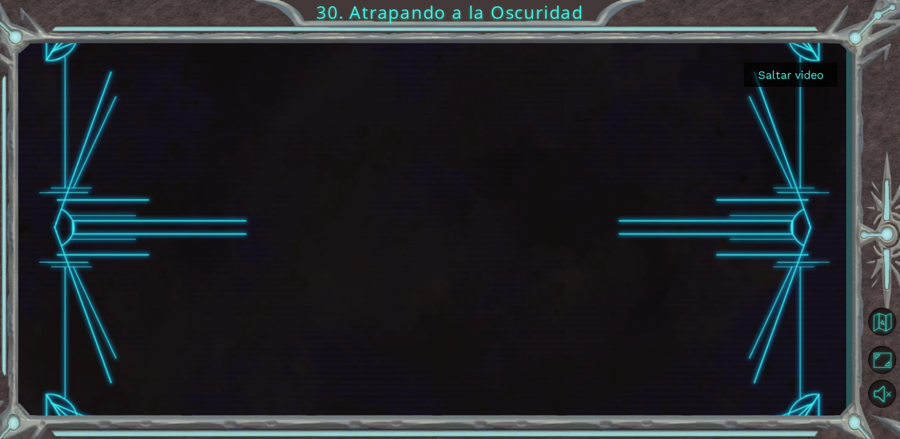
click at [788, 66] on button "Saltar video" at bounding box center [791, 75] width 94 height 24
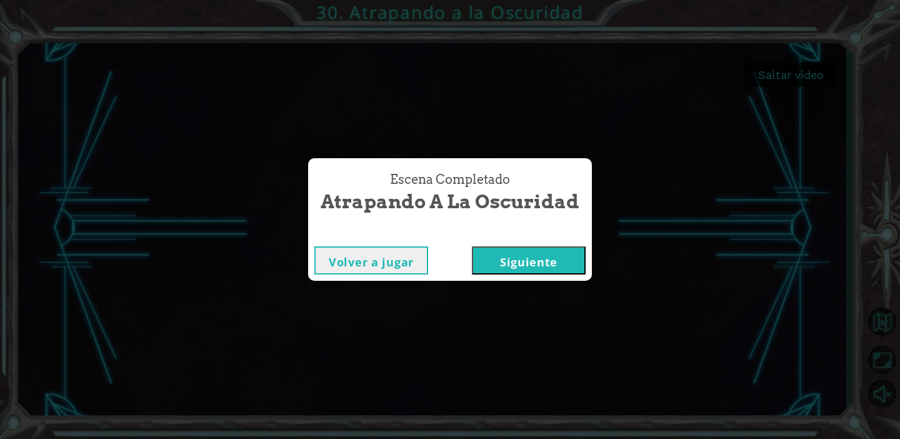
click at [521, 268] on button "Siguiente" at bounding box center [529, 260] width 114 height 28
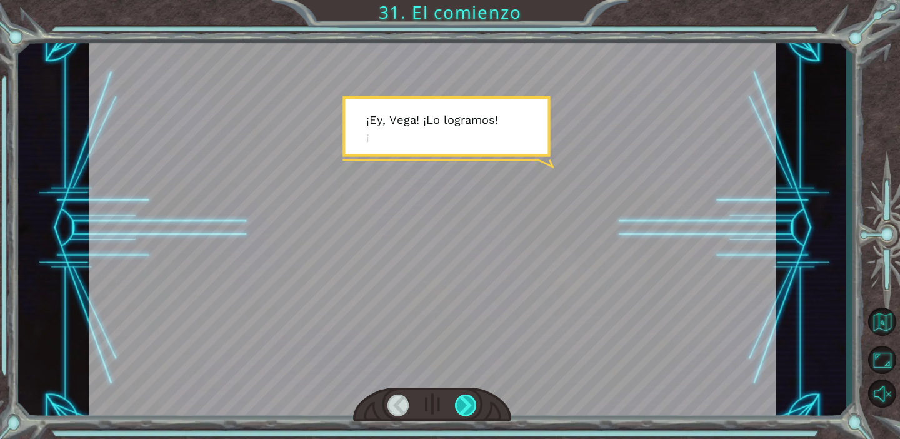
click at [468, 406] on div at bounding box center [466, 405] width 22 height 21
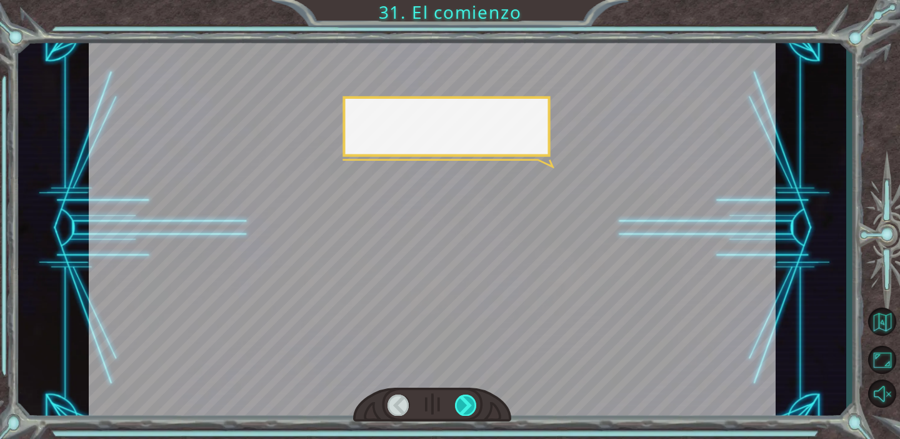
click at [468, 406] on div at bounding box center [466, 405] width 22 height 21
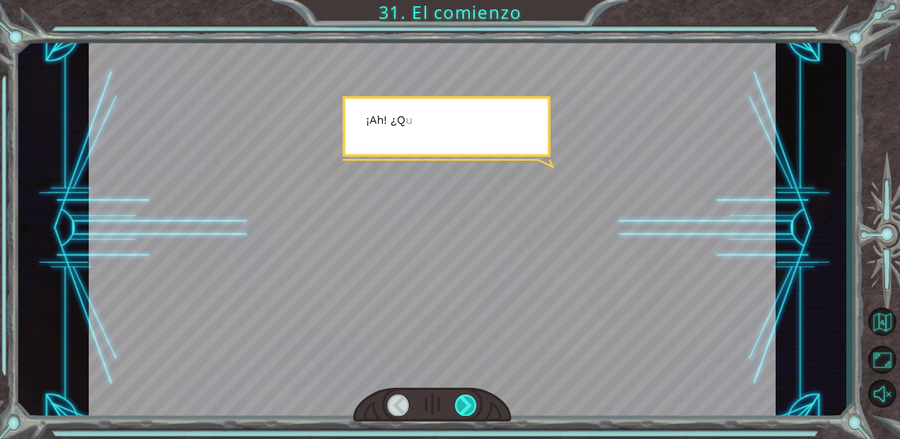
click at [468, 406] on div at bounding box center [466, 405] width 22 height 21
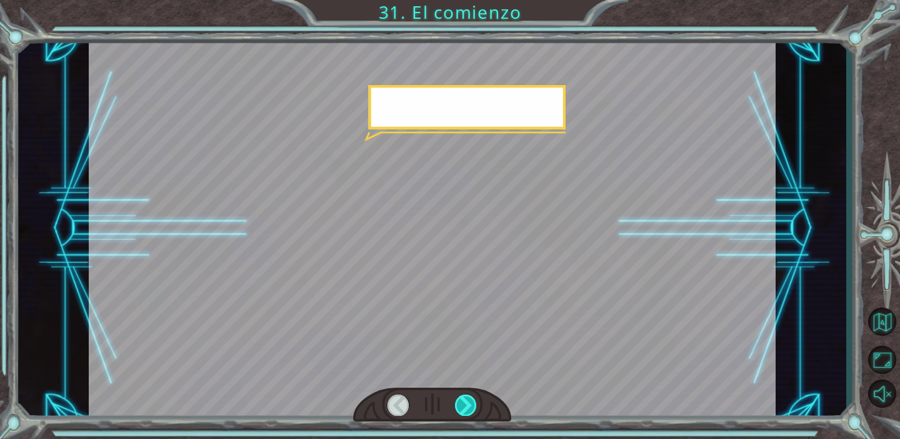
click at [468, 406] on div at bounding box center [466, 405] width 22 height 21
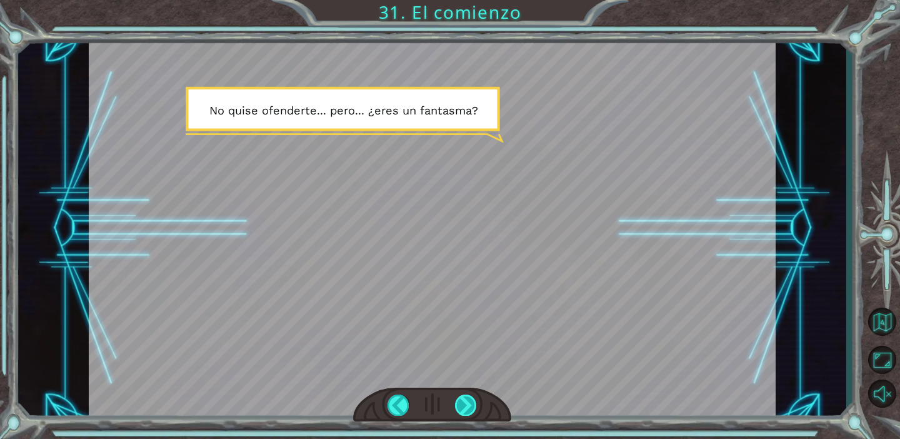
click at [473, 403] on div at bounding box center [466, 405] width 22 height 21
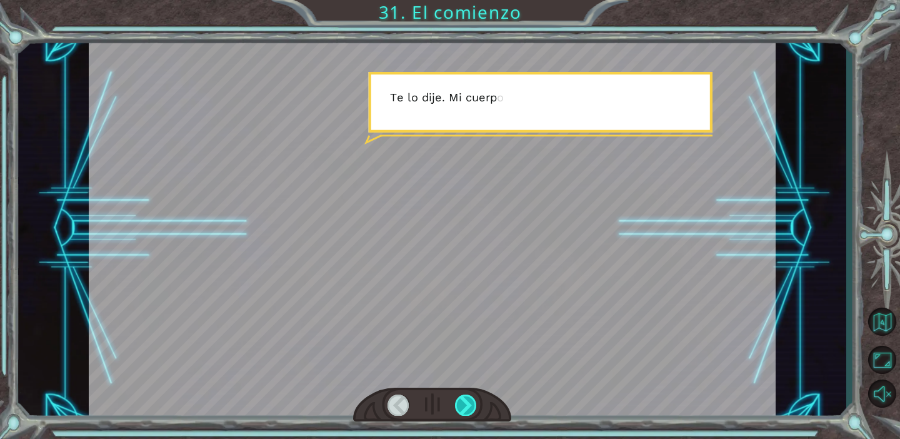
click at [473, 403] on div at bounding box center [466, 405] width 22 height 21
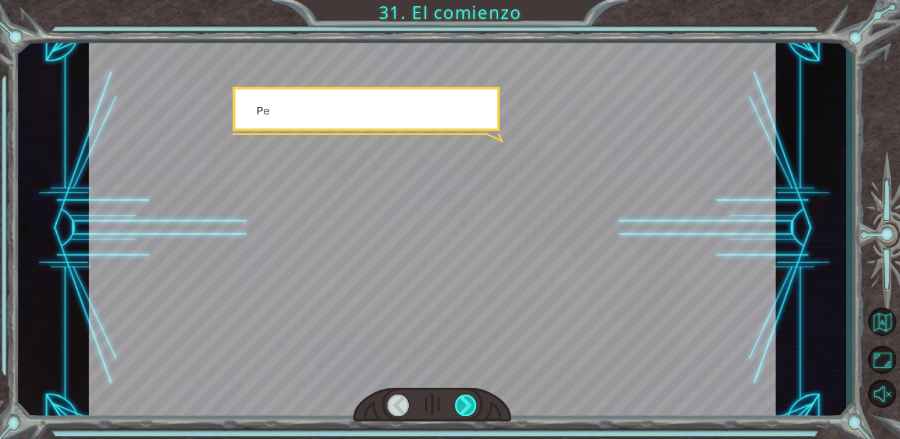
click at [473, 403] on div at bounding box center [466, 405] width 22 height 21
click at [476, 405] on div at bounding box center [466, 405] width 22 height 21
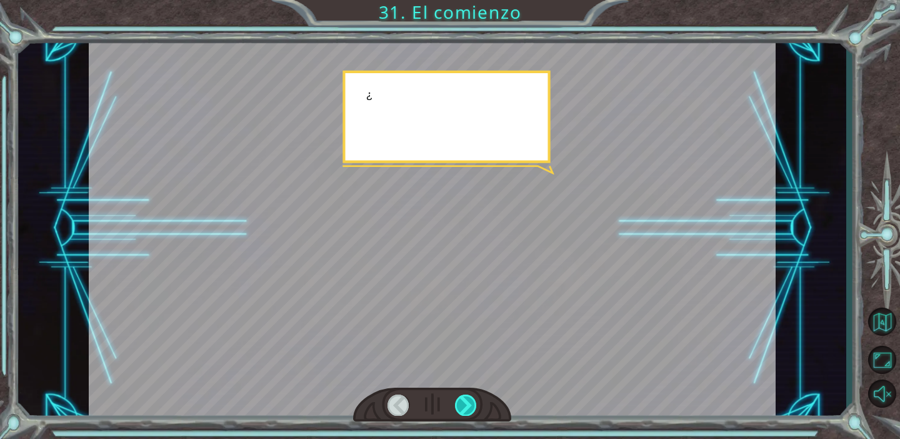
click at [476, 405] on div at bounding box center [466, 405] width 22 height 21
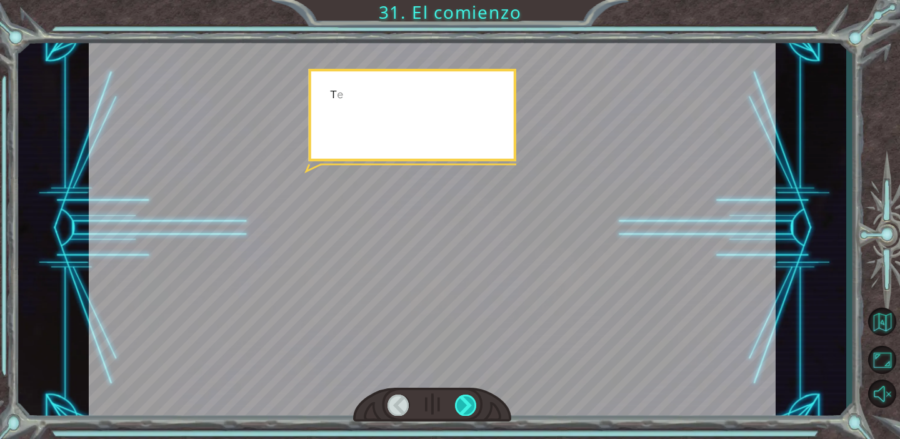
click at [476, 405] on div at bounding box center [466, 405] width 22 height 21
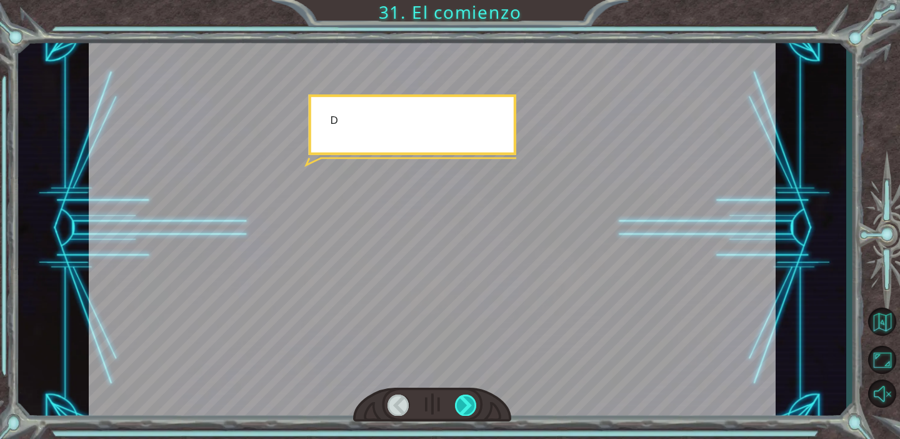
click at [476, 405] on div at bounding box center [466, 405] width 22 height 21
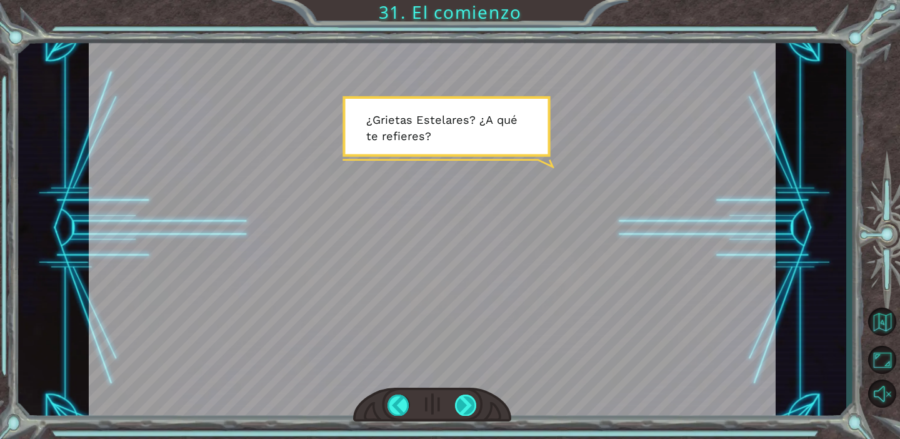
click at [476, 405] on div at bounding box center [466, 405] width 22 height 21
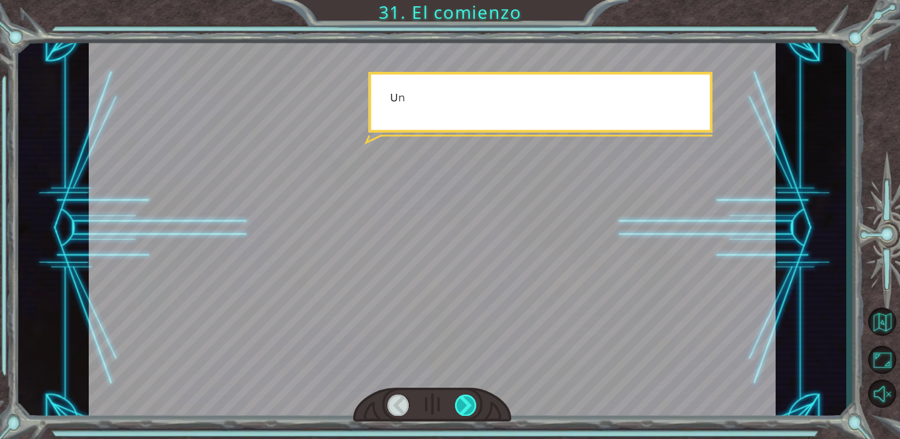
click at [476, 405] on div at bounding box center [466, 405] width 22 height 21
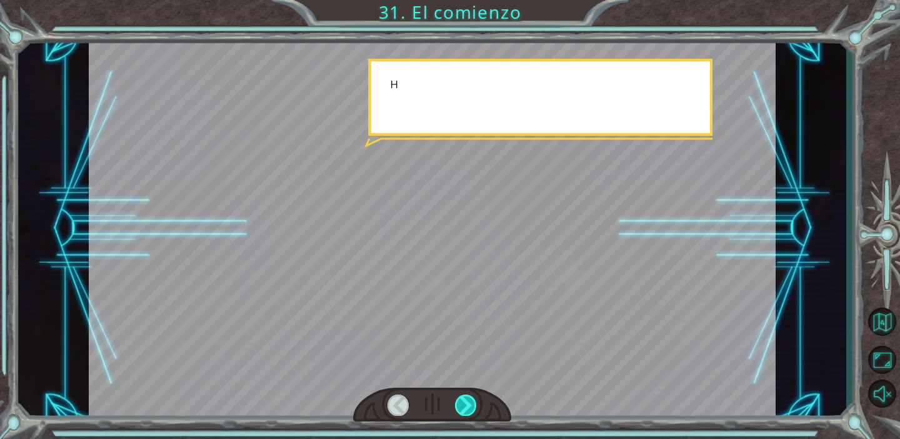
click at [476, 405] on div at bounding box center [466, 405] width 22 height 21
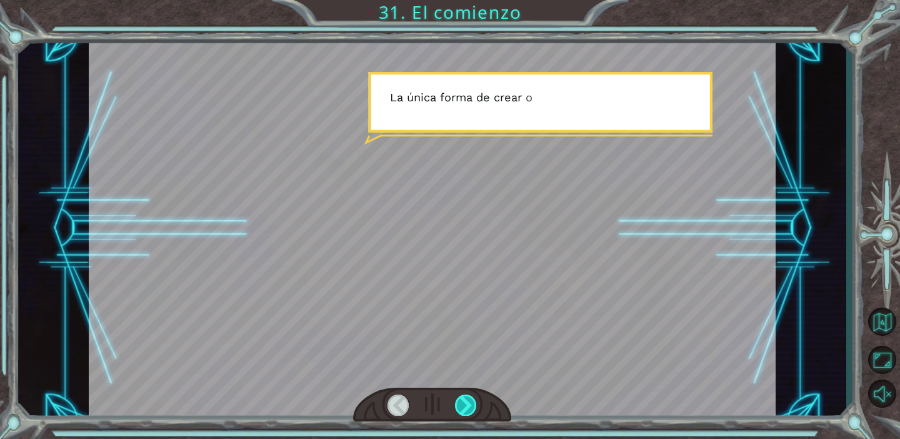
click at [476, 404] on div at bounding box center [466, 405] width 22 height 21
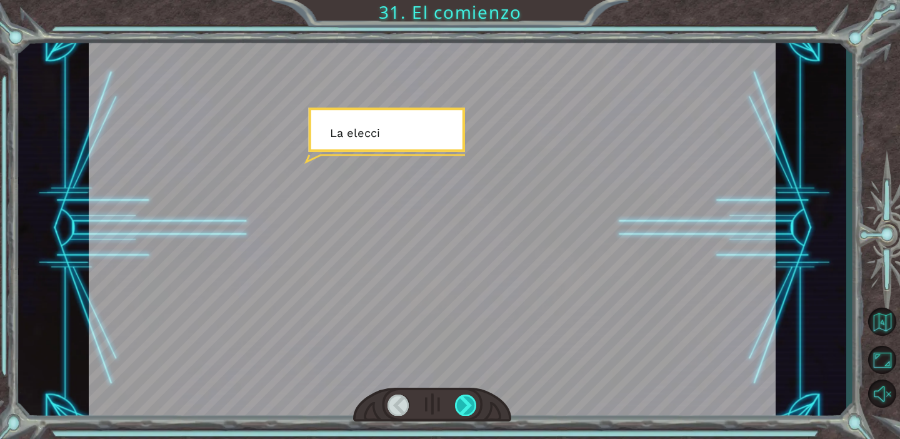
click at [476, 404] on div at bounding box center [466, 405] width 22 height 21
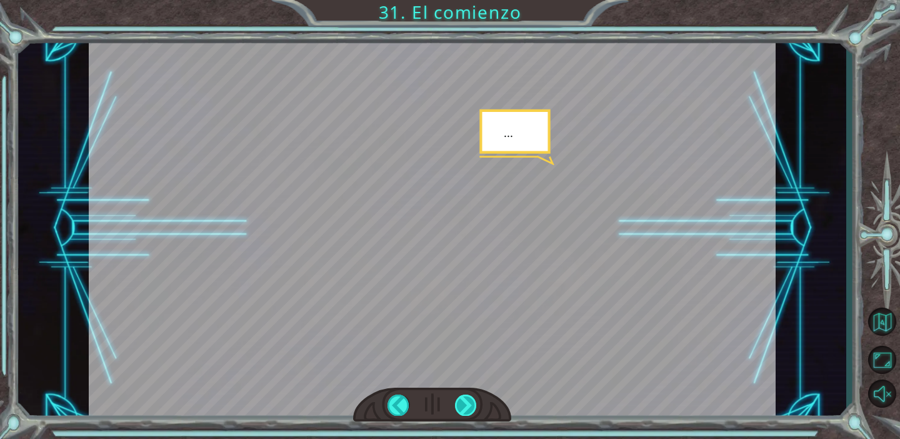
click at [475, 403] on div at bounding box center [466, 405] width 22 height 21
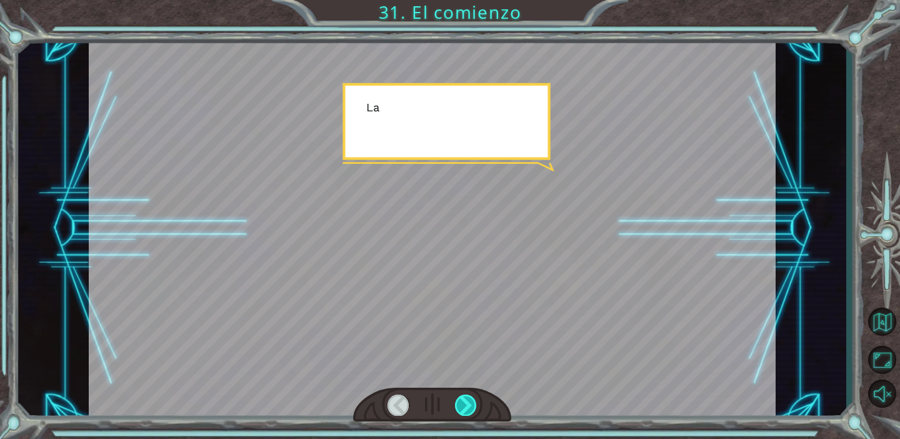
click at [475, 403] on div at bounding box center [466, 405] width 22 height 21
click at [476, 403] on div at bounding box center [466, 405] width 22 height 21
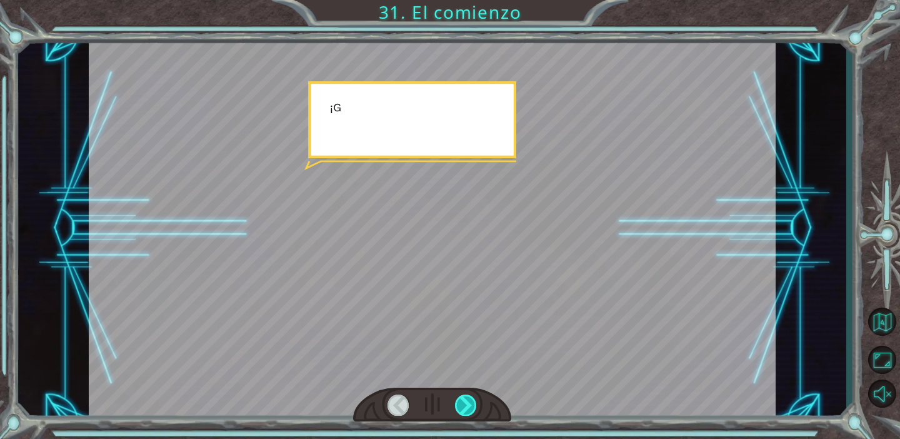
click at [476, 403] on div at bounding box center [466, 405] width 22 height 21
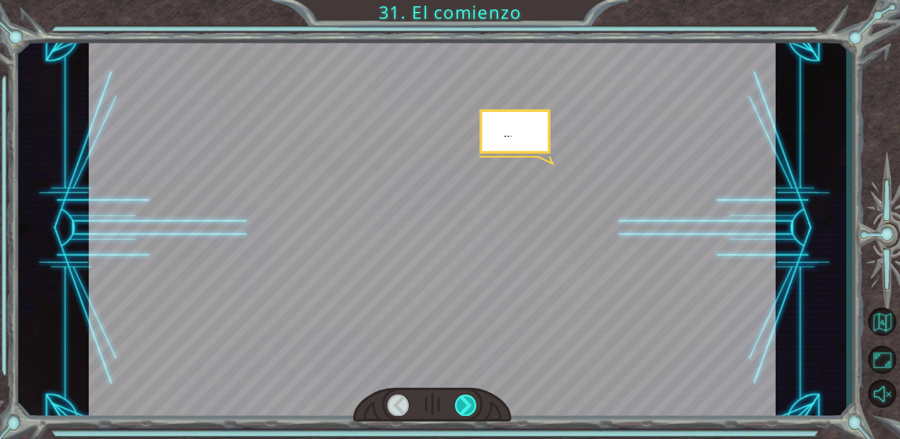
click at [476, 403] on div at bounding box center [466, 405] width 22 height 21
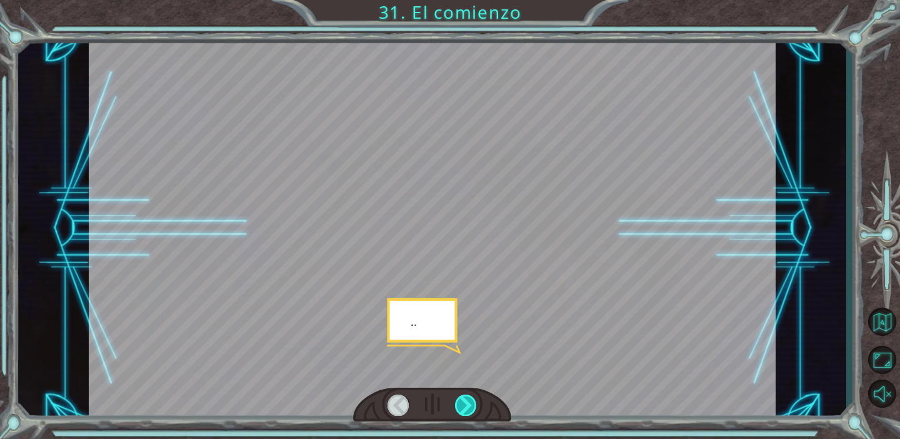
click at [476, 403] on div at bounding box center [466, 405] width 22 height 21
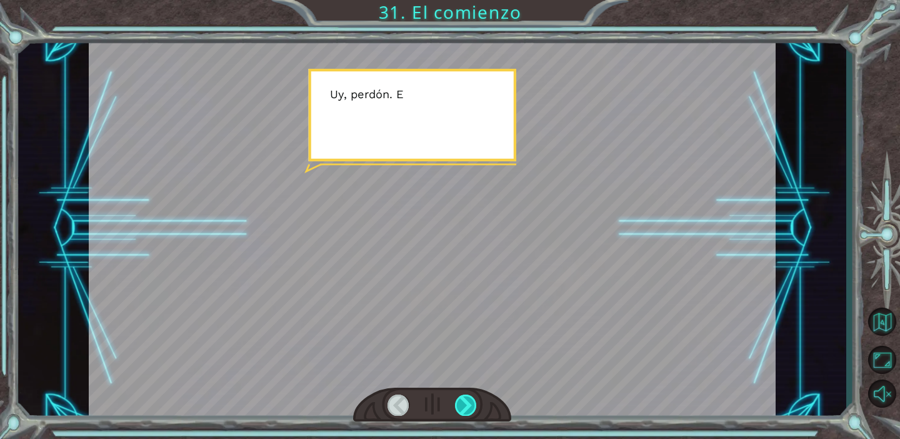
click at [476, 403] on div at bounding box center [466, 405] width 22 height 21
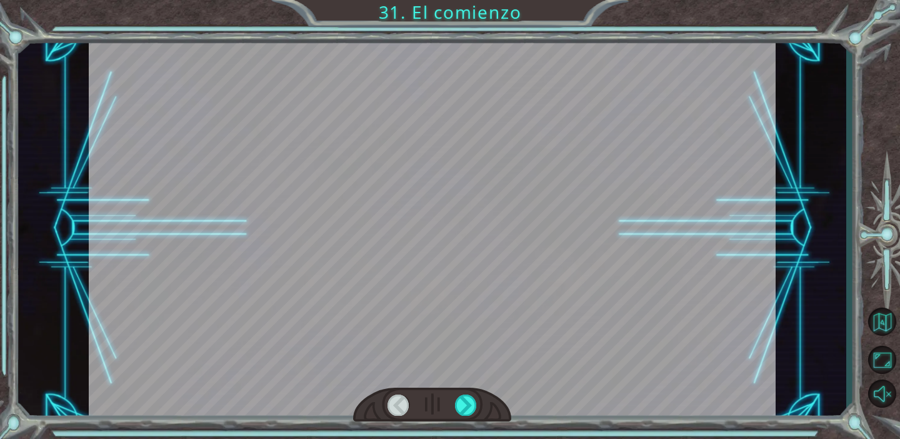
click at [478, 404] on div at bounding box center [432, 405] width 158 height 35
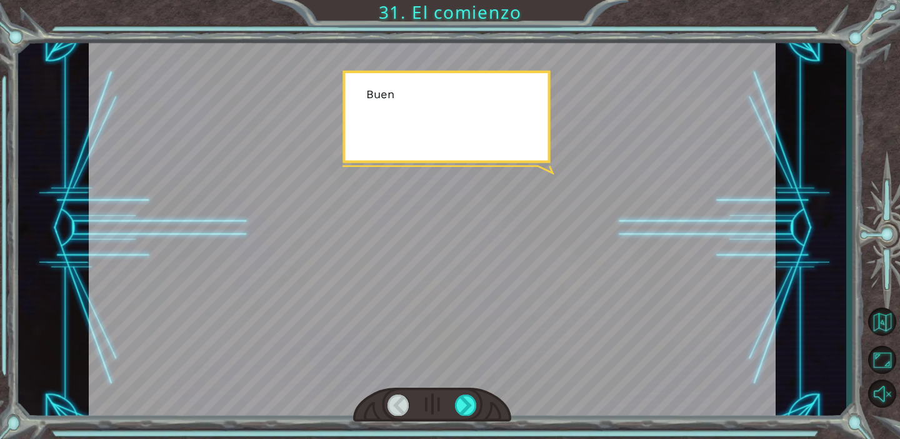
click at [478, 404] on div at bounding box center [432, 405] width 158 height 35
click at [475, 402] on div at bounding box center [466, 405] width 22 height 21
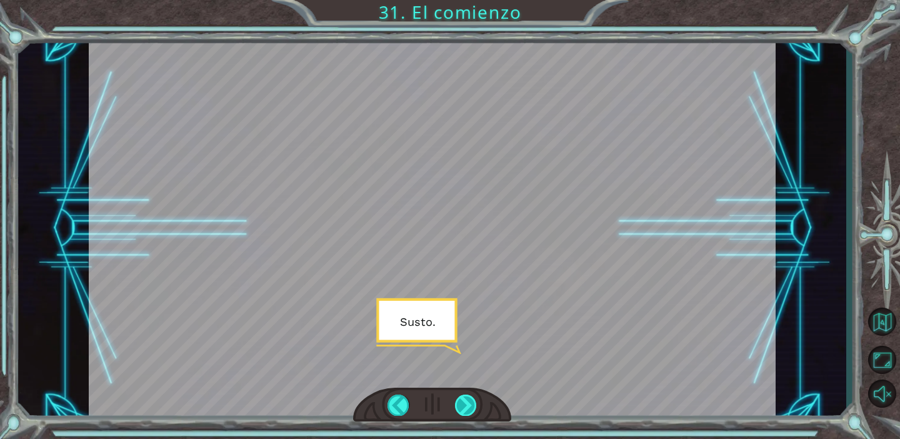
click at [475, 402] on div at bounding box center [466, 405] width 22 height 21
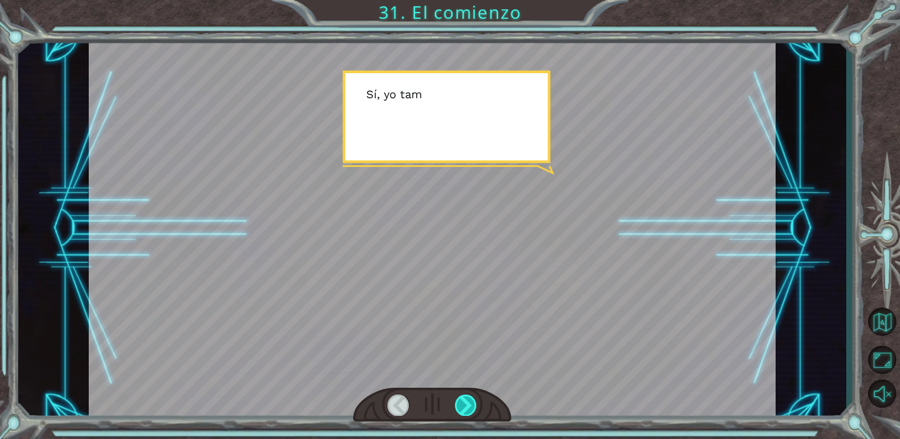
click at [475, 402] on div at bounding box center [466, 405] width 22 height 21
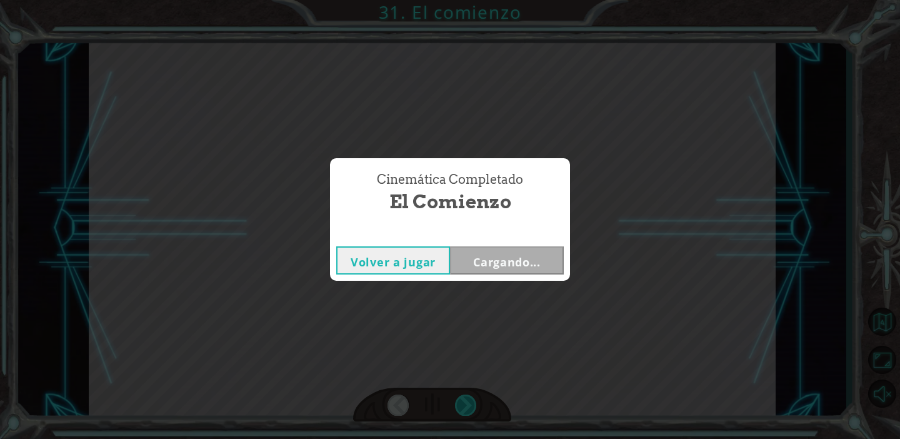
click at [475, 402] on div "Cinemática Completado El comienzo Volver a jugar Cargando..." at bounding box center [450, 219] width 900 height 439
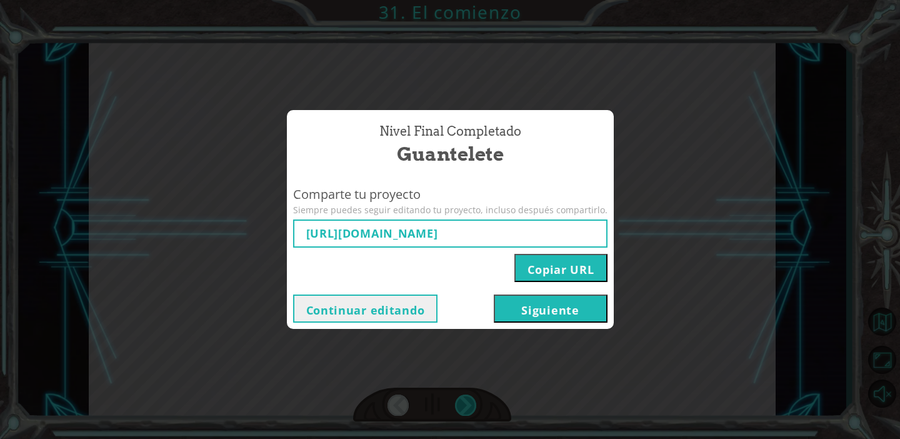
type input "[URL][DOMAIN_NAME]"
click at [536, 316] on button "Siguiente" at bounding box center [551, 308] width 114 height 28
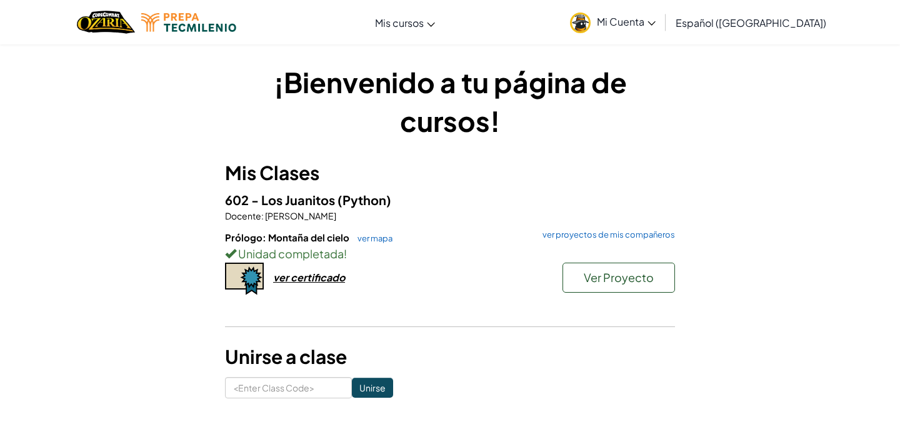
click at [439, 282] on div "Prólogo: Montaña del cielo ver mapa ver proyectos de mis compañeros Unidad comp…" at bounding box center [450, 277] width 450 height 93
click at [463, 340] on div "¡Bienvenido a tu página de cursos! Mis Clases 602 - Los Juanitos (Python) Docen…" at bounding box center [450, 231] width 450 height 336
click at [425, 329] on hr at bounding box center [450, 332] width 450 height 13
click at [314, 280] on div "ver certificado" at bounding box center [309, 277] width 72 height 13
